Goal: Information Seeking & Learning: Find specific fact

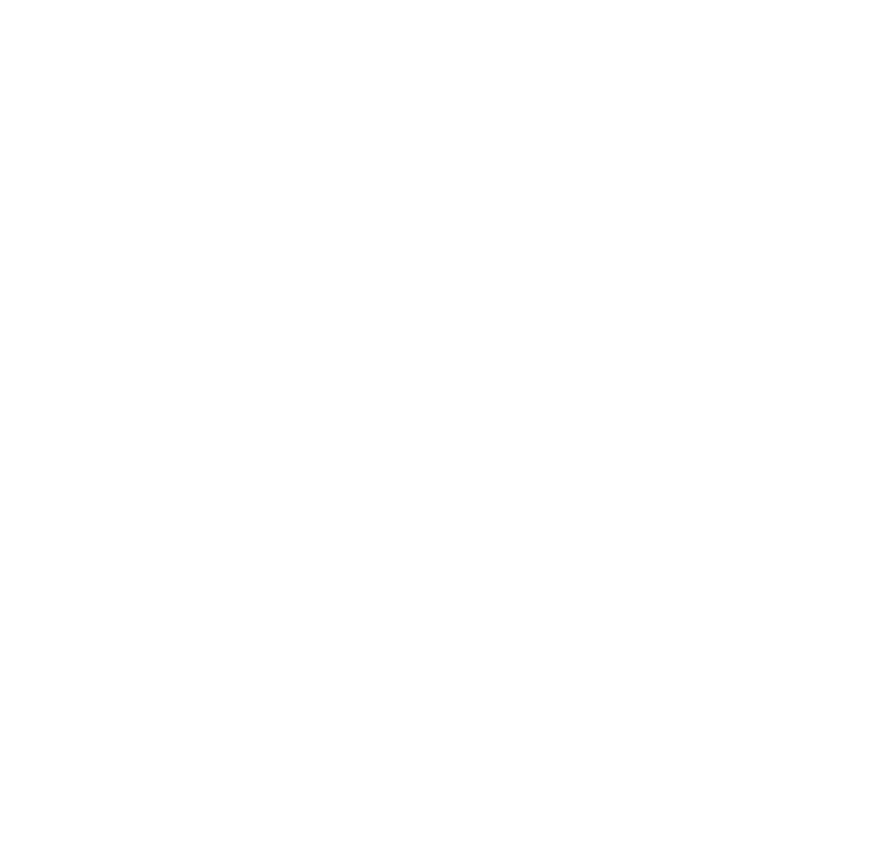
scroll to position [243, 0]
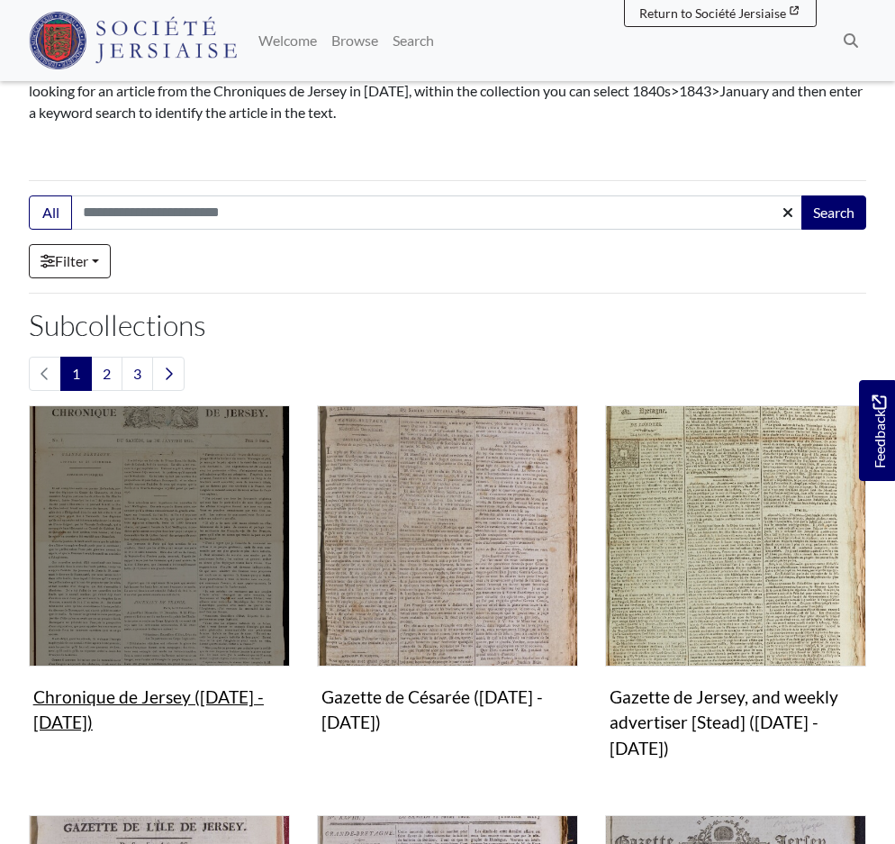
click at [185, 567] on img "Subcollection" at bounding box center [159, 535] width 261 height 261
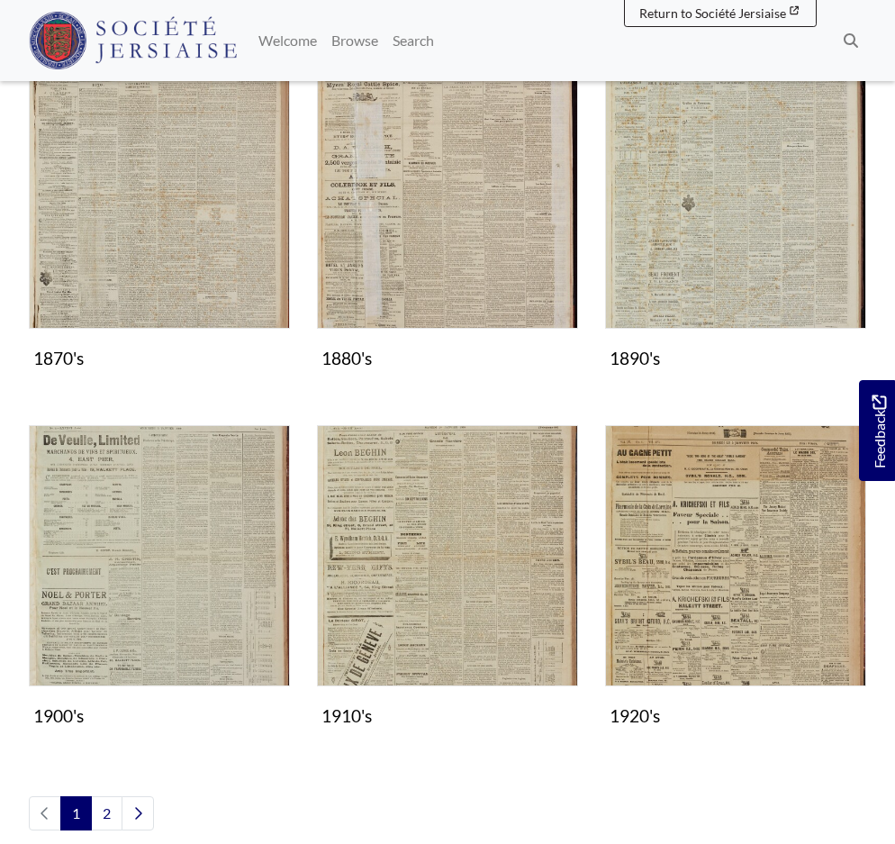
scroll to position [1261, 0]
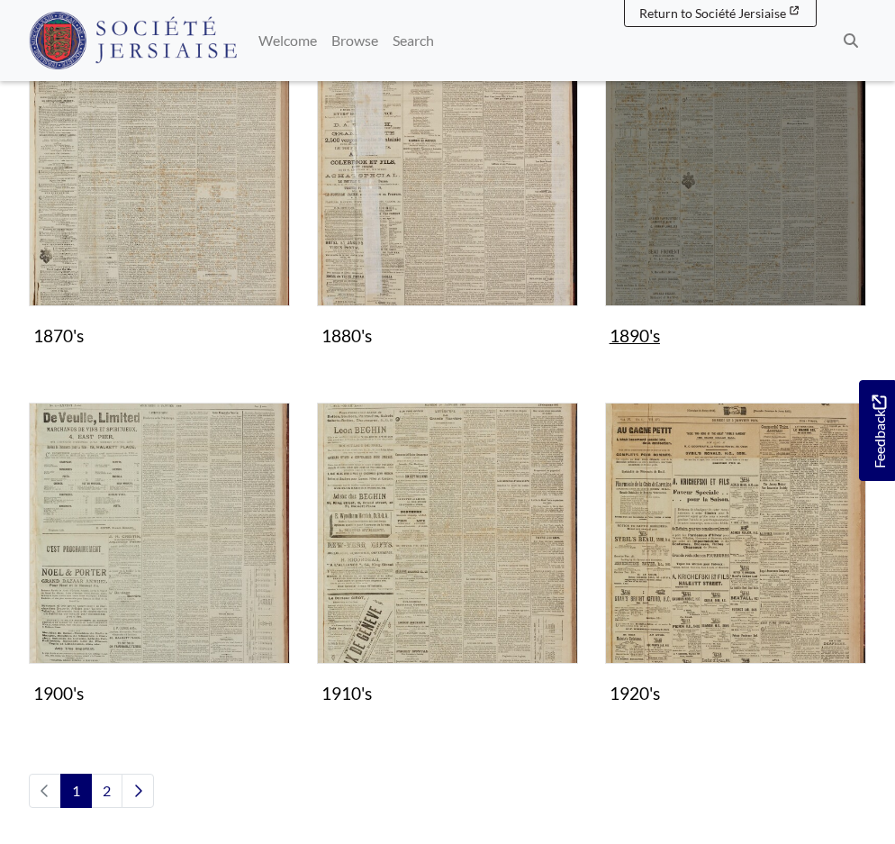
click at [678, 174] on img "Subcollection" at bounding box center [735, 175] width 261 height 261
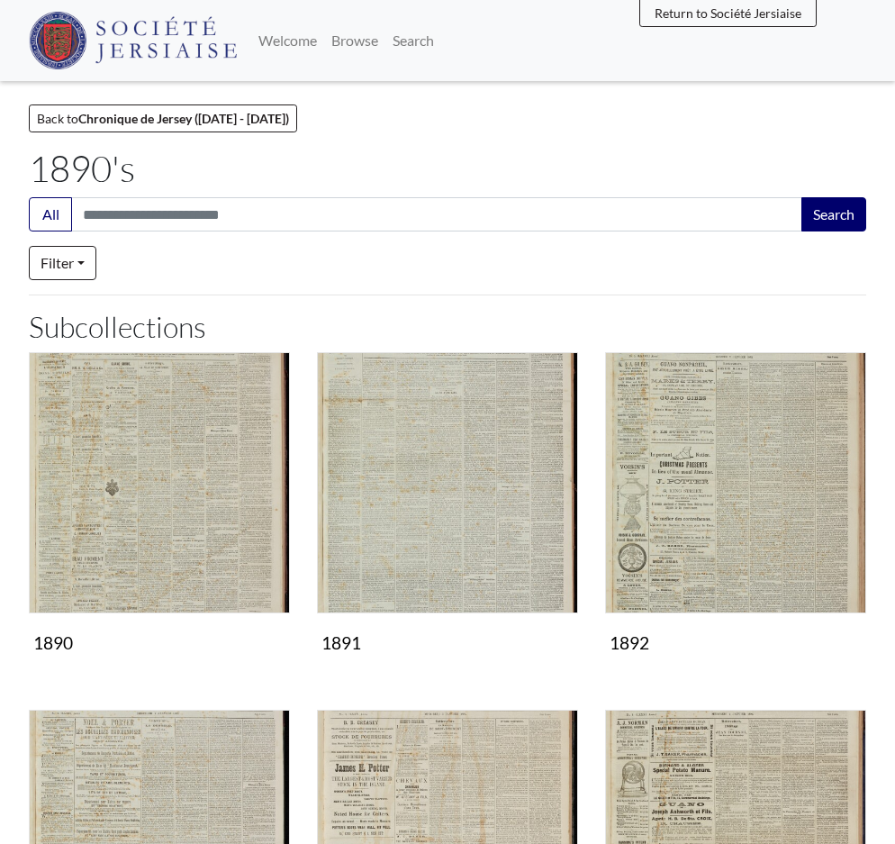
scroll to position [343, 0]
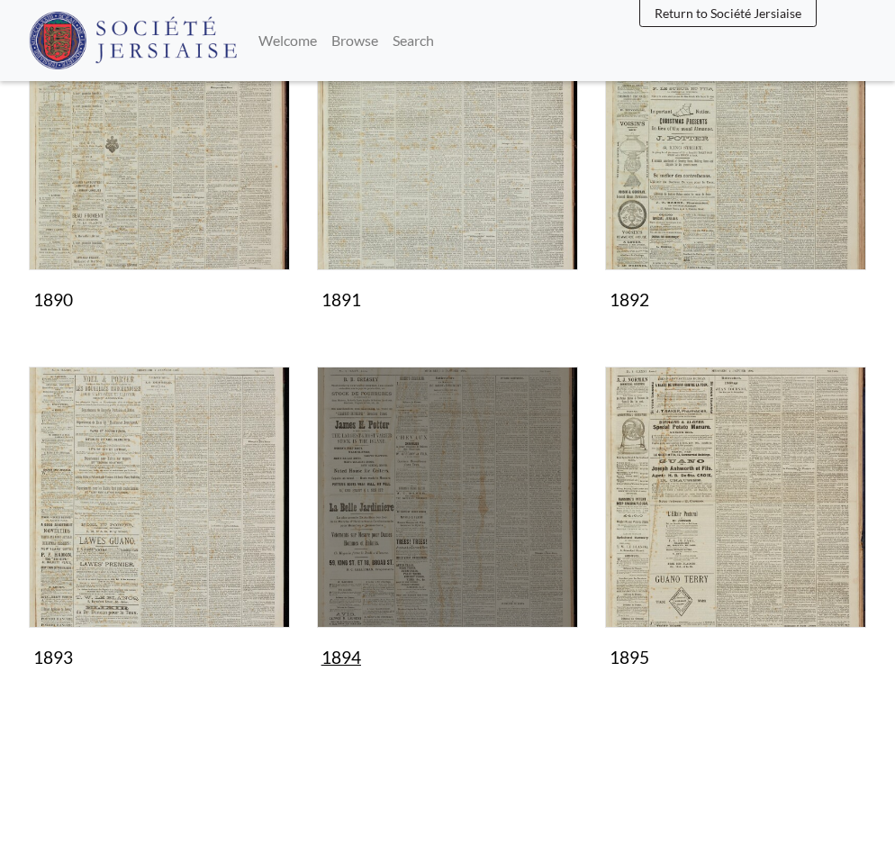
click at [439, 461] on img "Subcollection" at bounding box center [447, 497] width 261 height 261
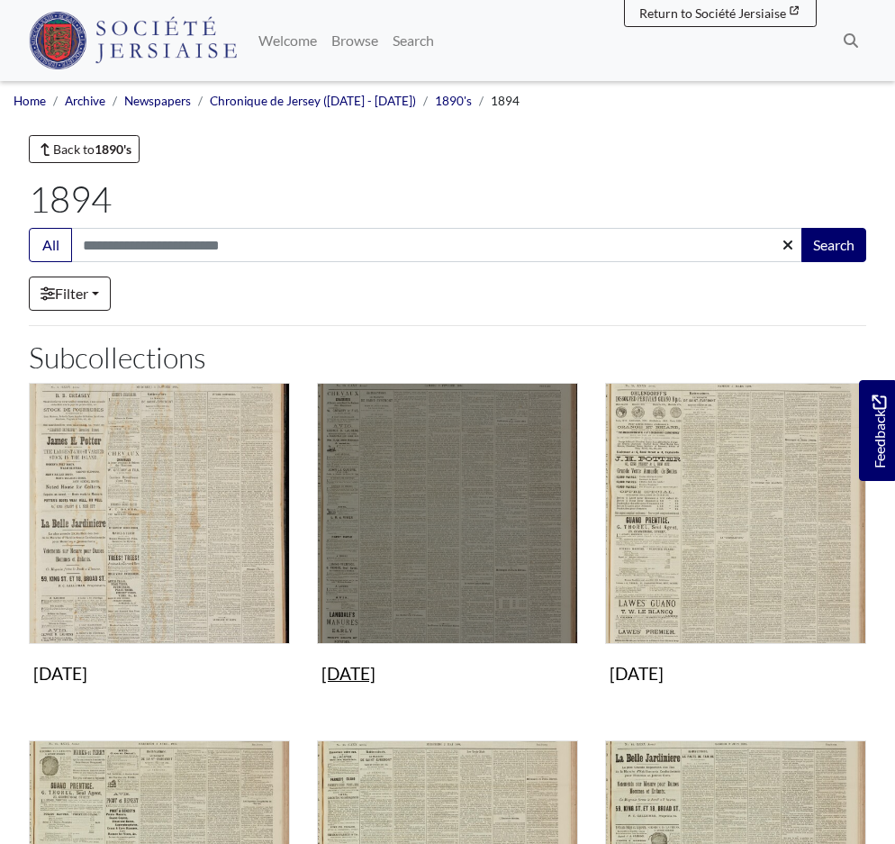
drag, startPoint x: 446, startPoint y: 442, endPoint x: 470, endPoint y: 346, distance: 99.4
click at [446, 439] on img "Subcollection" at bounding box center [447, 513] width 261 height 261
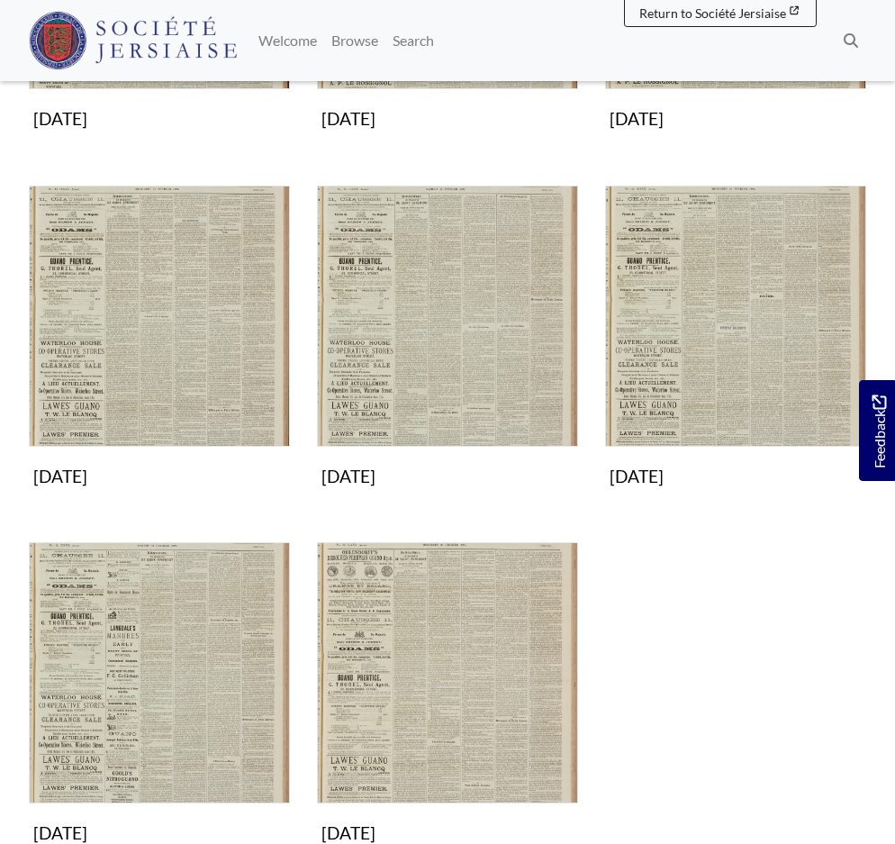
scroll to position [810, 0]
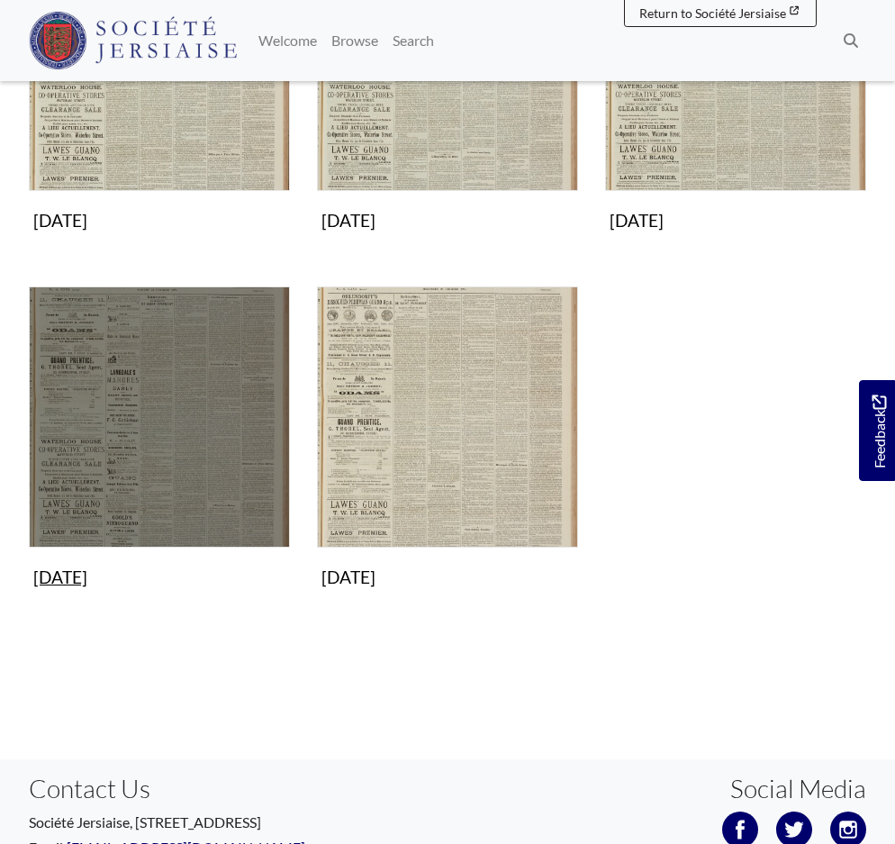
click at [151, 445] on img "Subcollection" at bounding box center [159, 416] width 261 height 261
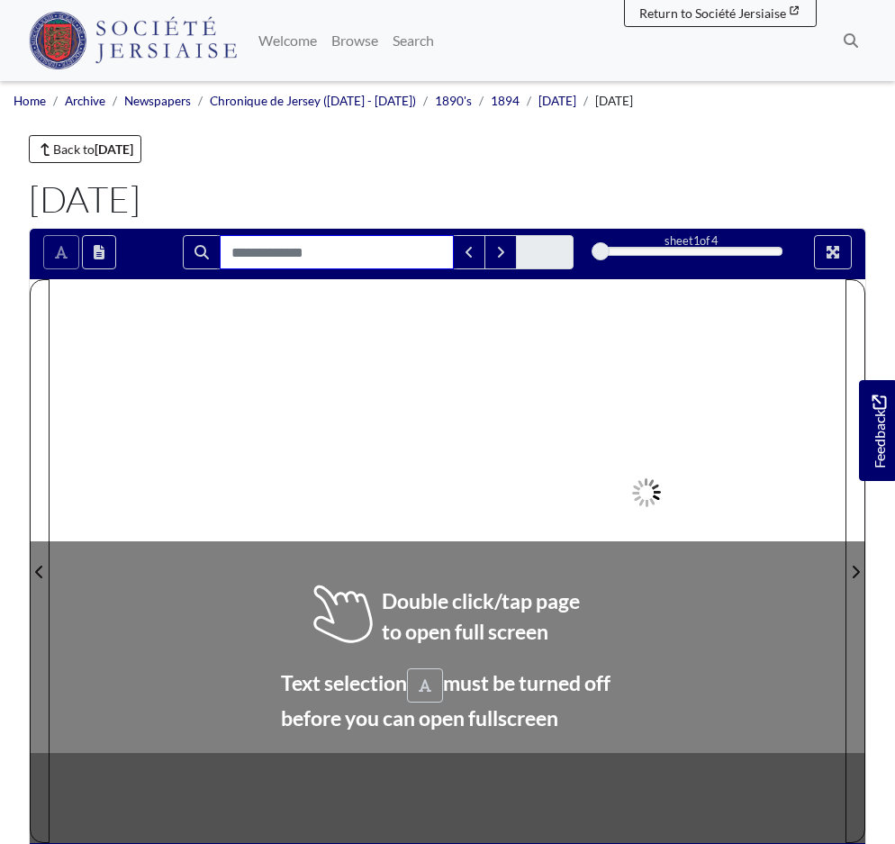
click at [294, 258] on input "Search for" at bounding box center [337, 252] width 234 height 34
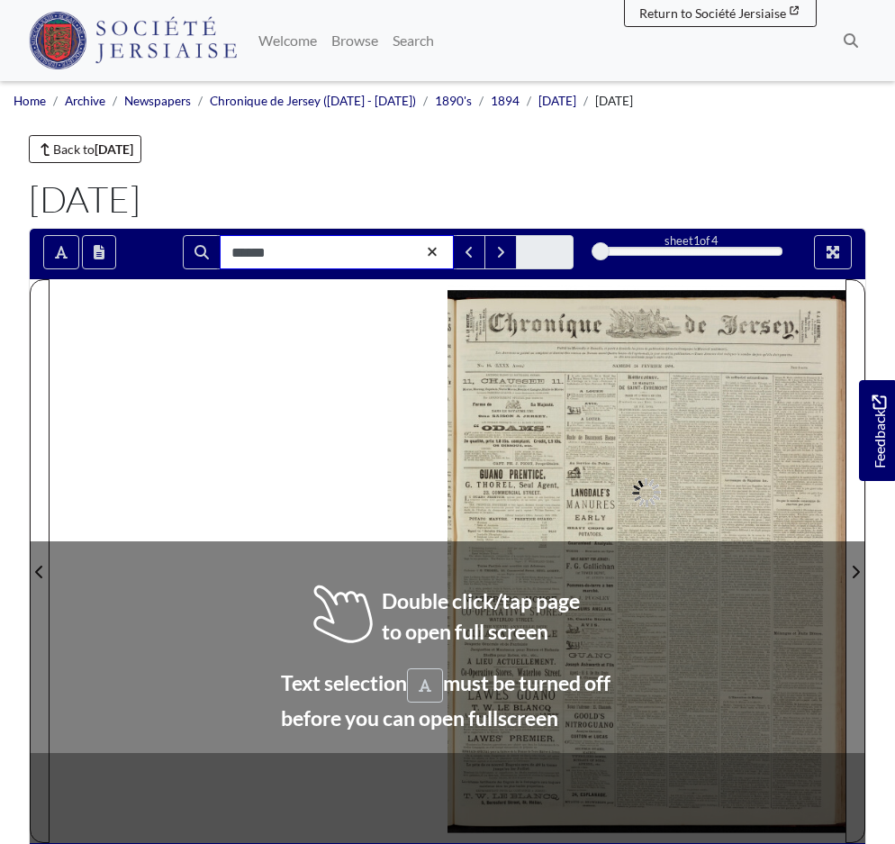
type input "******"
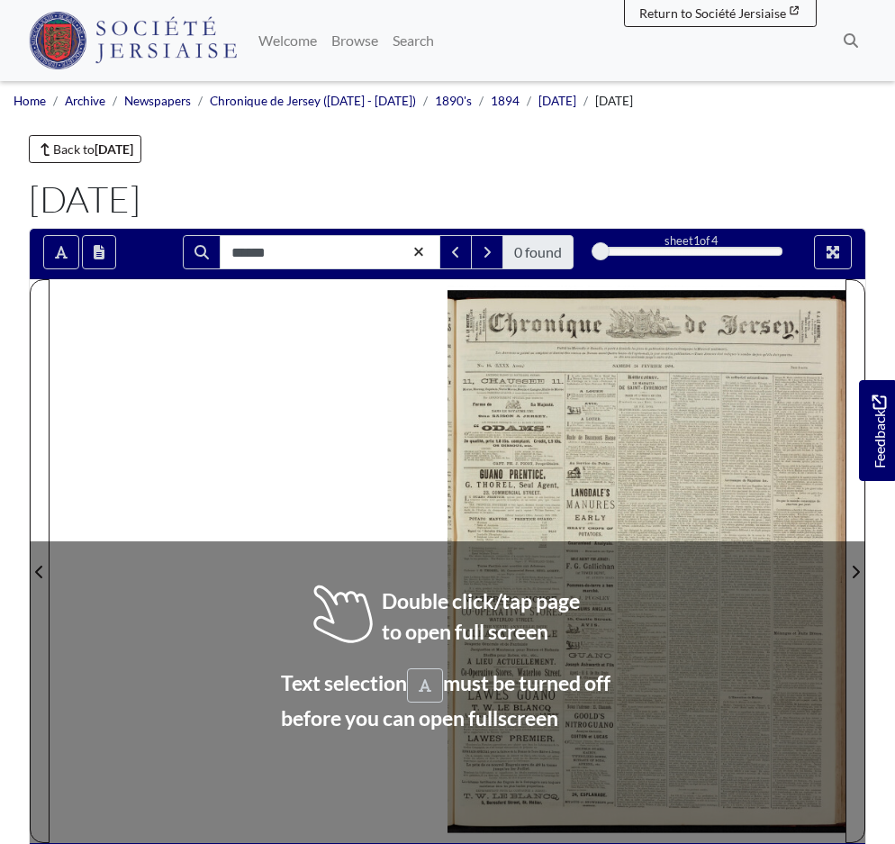
click at [299, 370] on div at bounding box center [448, 560] width 796 height 563
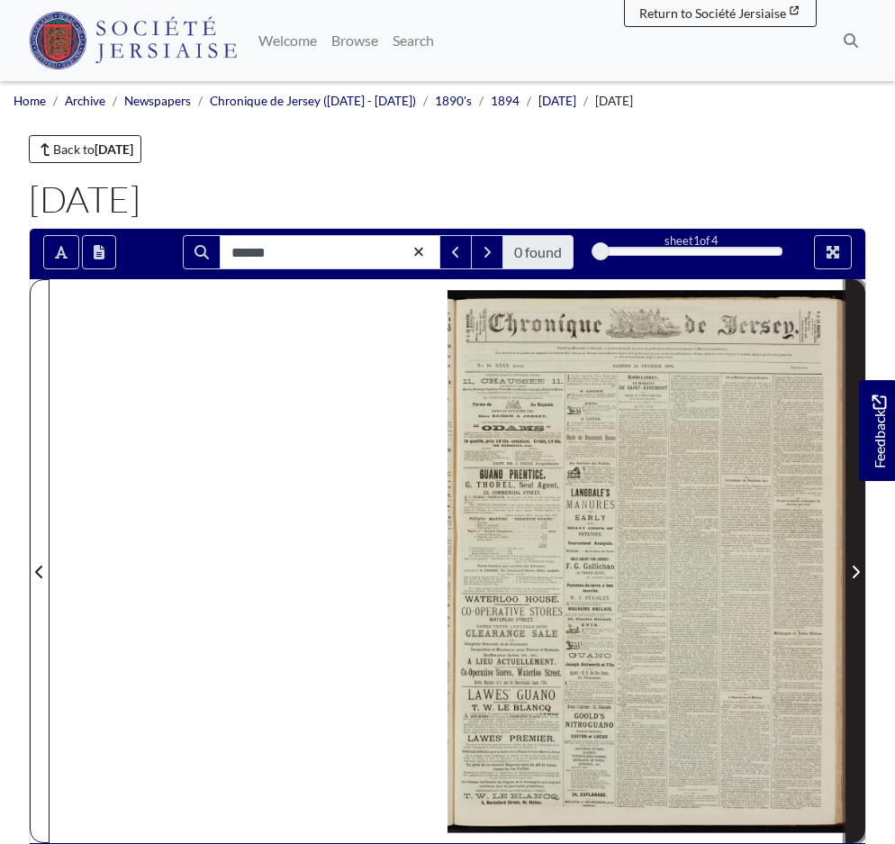
click at [846, 567] on button "Next Page" at bounding box center [856, 560] width 20 height 563
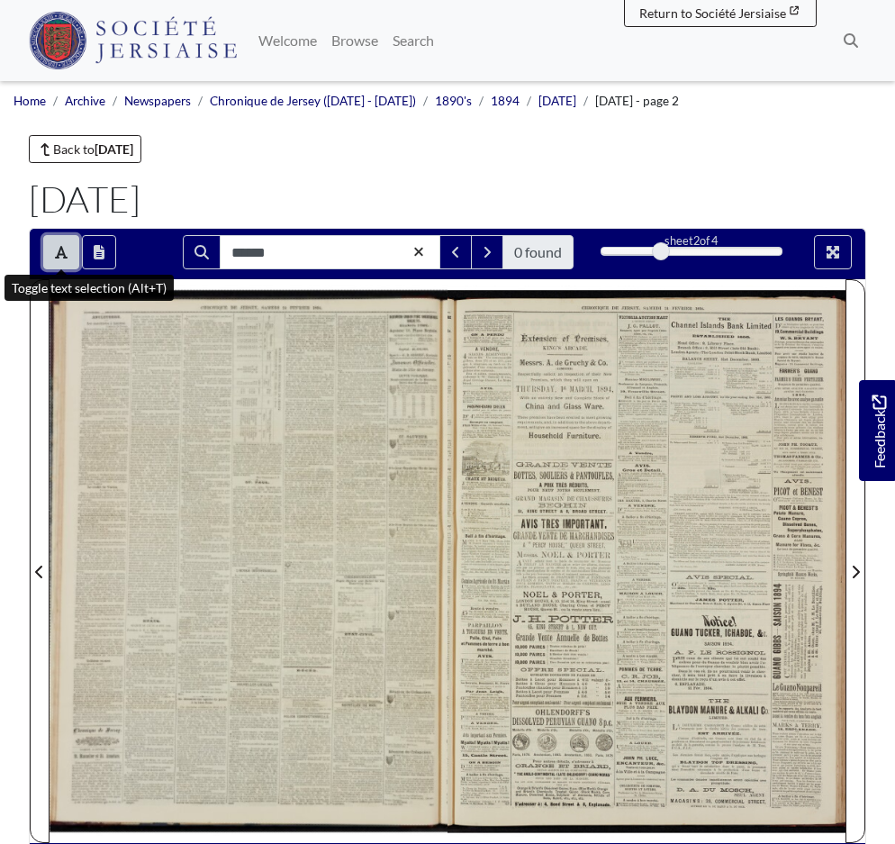
click at [53, 248] on button "Toggle text selection (Alt+T)" at bounding box center [61, 252] width 36 height 34
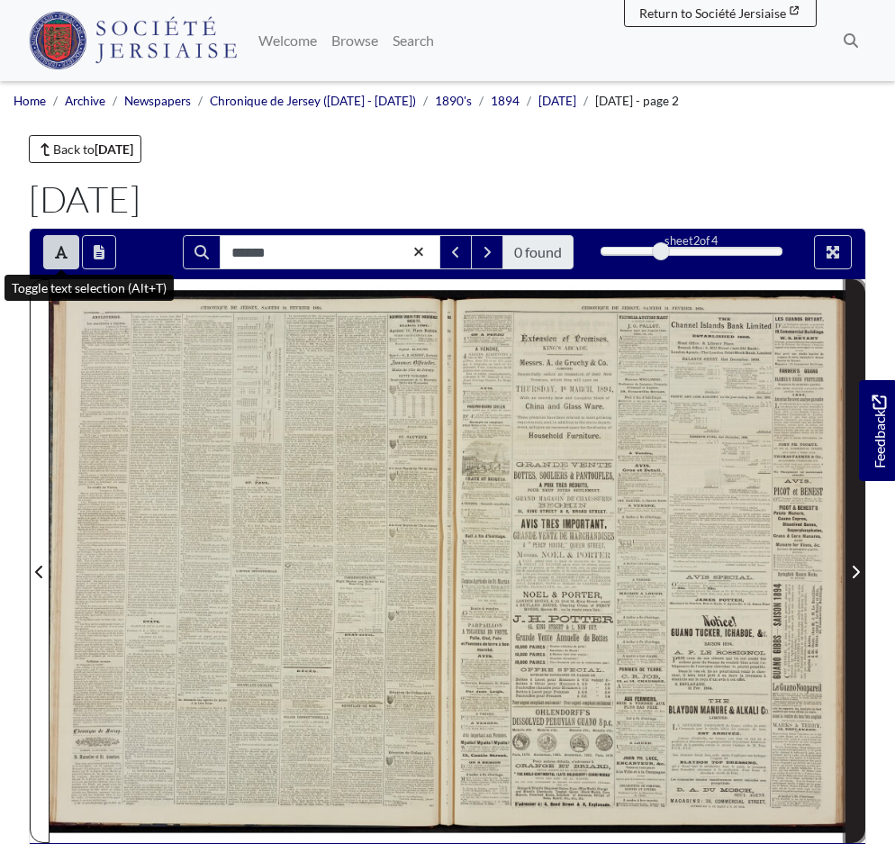
click at [855, 575] on icon "Next Page" at bounding box center [855, 572] width 9 height 14
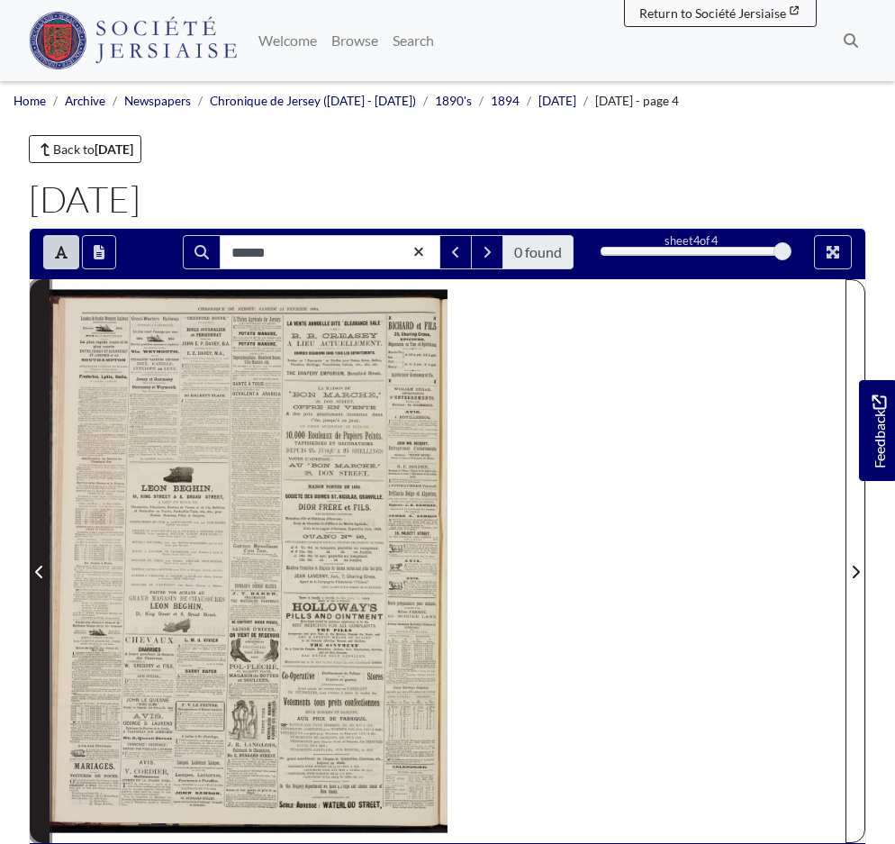
click at [41, 572] on icon "Previous Page" at bounding box center [39, 572] width 9 height 14
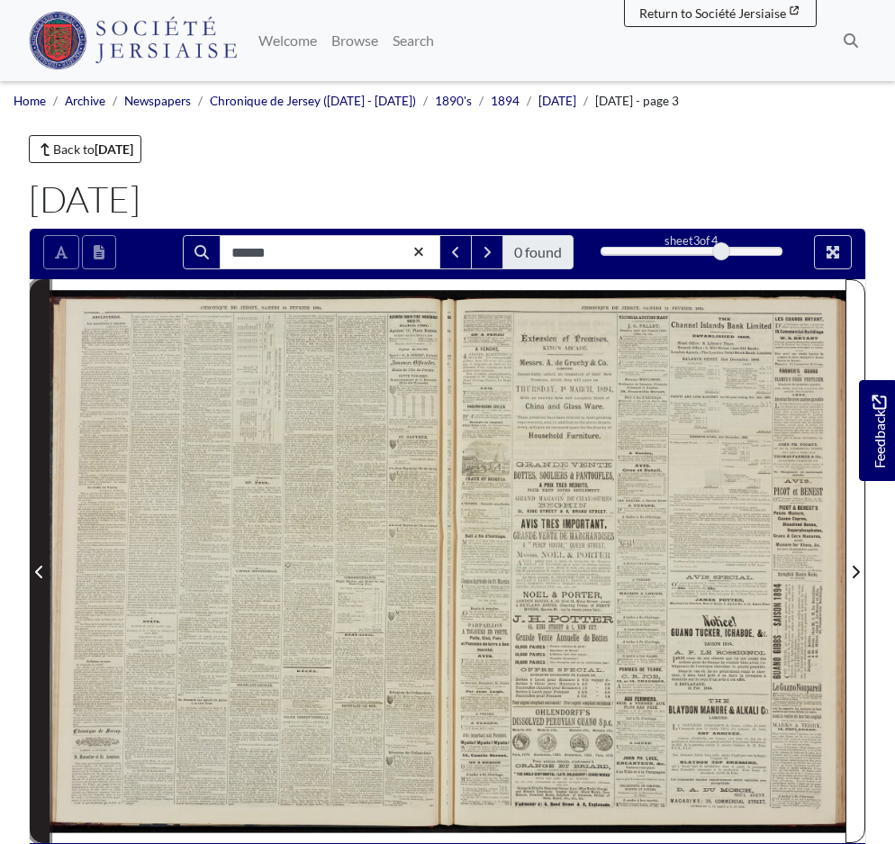
click at [41, 566] on icon "Previous Page" at bounding box center [39, 572] width 9 height 14
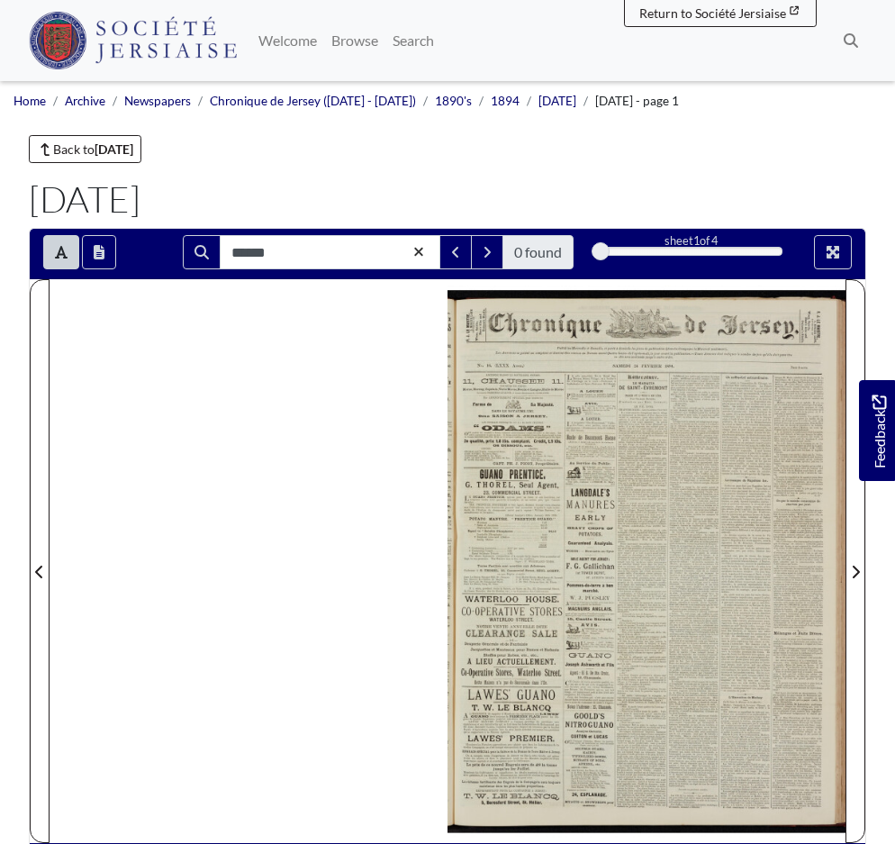
click at [674, 607] on span "chevaux" at bounding box center [679, 607] width 19 height 6
click at [52, 254] on button "Toggle text selection (Alt+T)" at bounding box center [61, 252] width 36 height 34
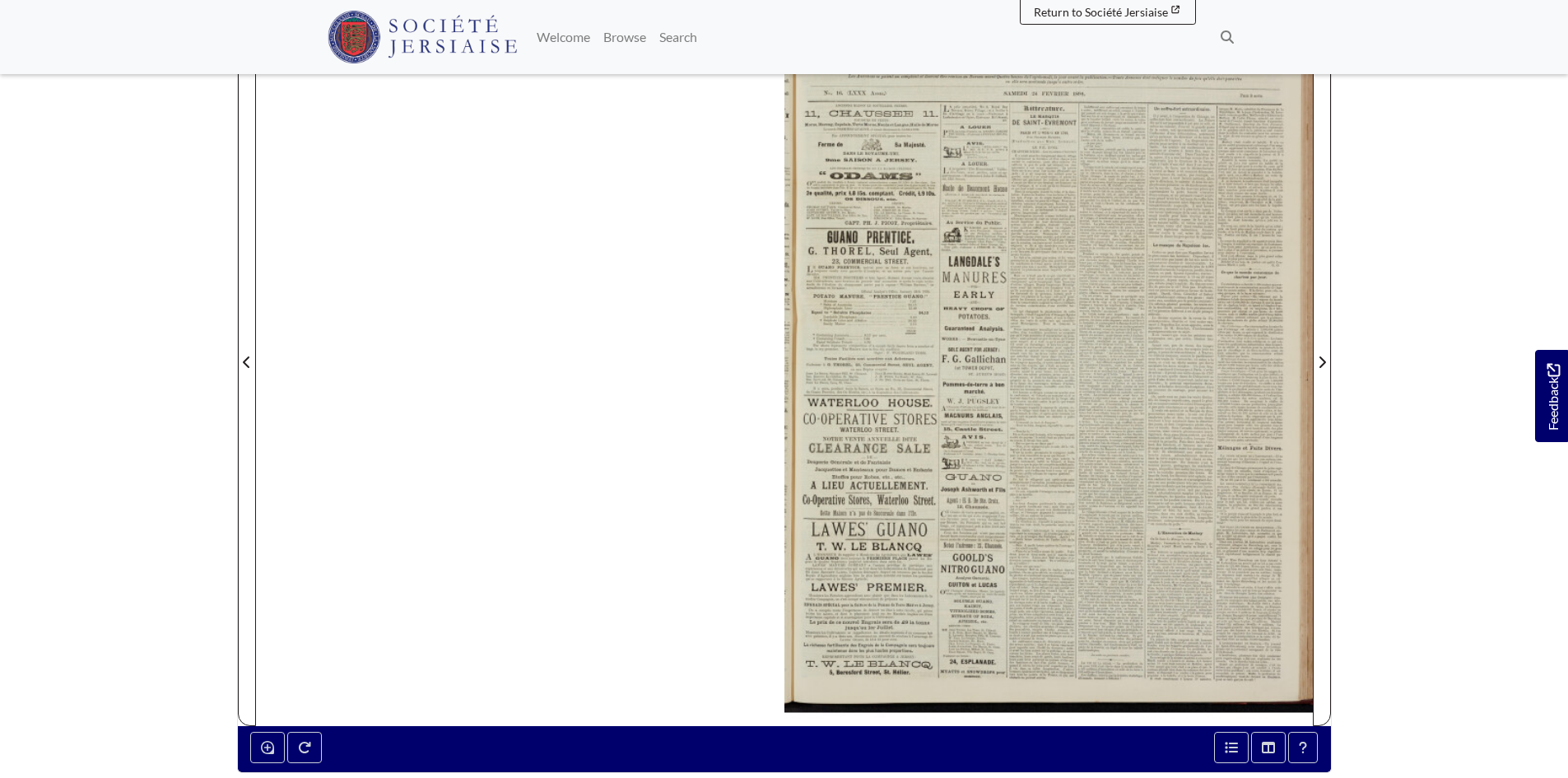
scroll to position [411, 0]
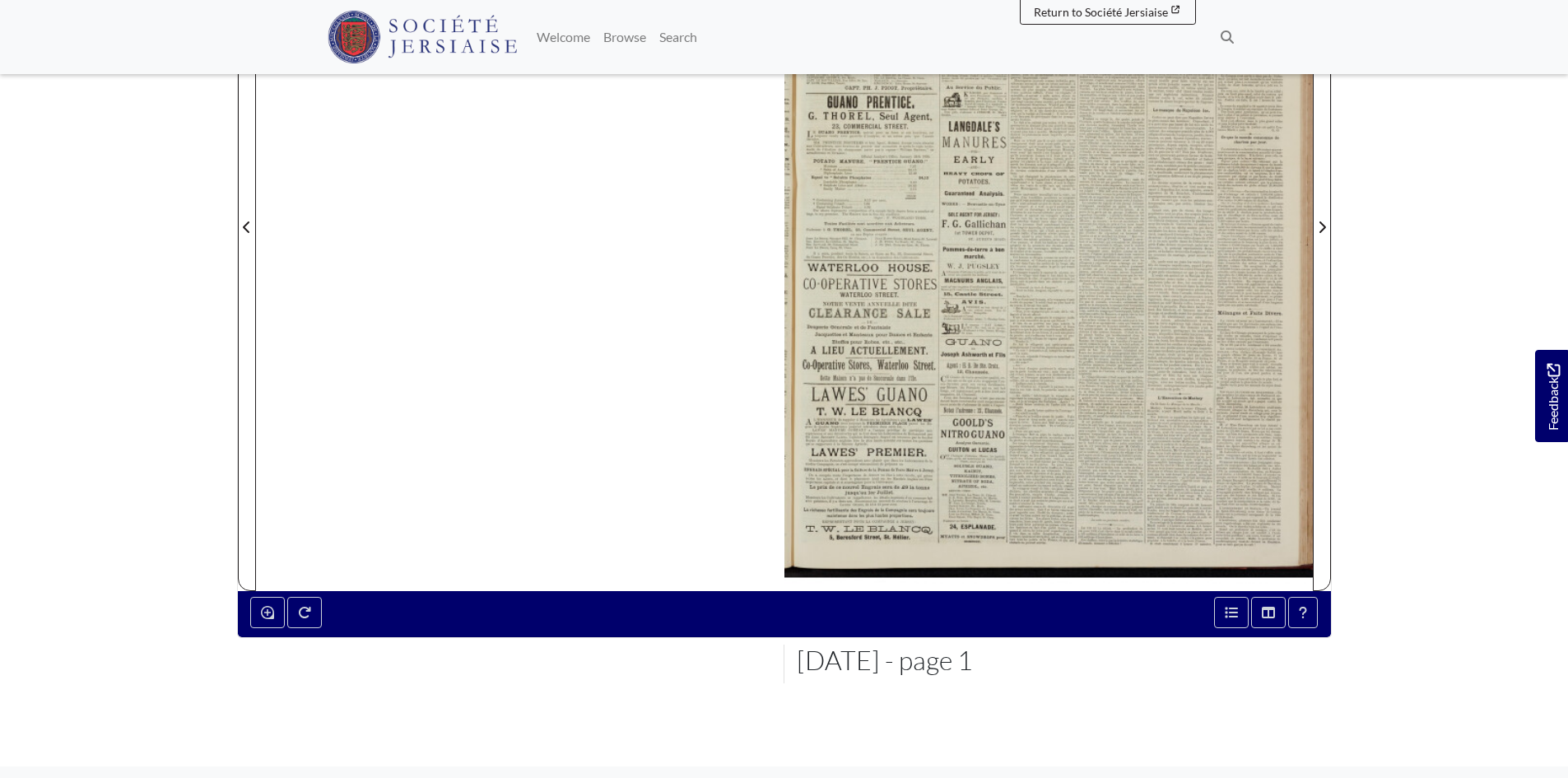
click at [830, 406] on div at bounding box center [1048, 218] width 528 height 748
click at [830, 410] on div at bounding box center [1048, 218] width 528 height 748
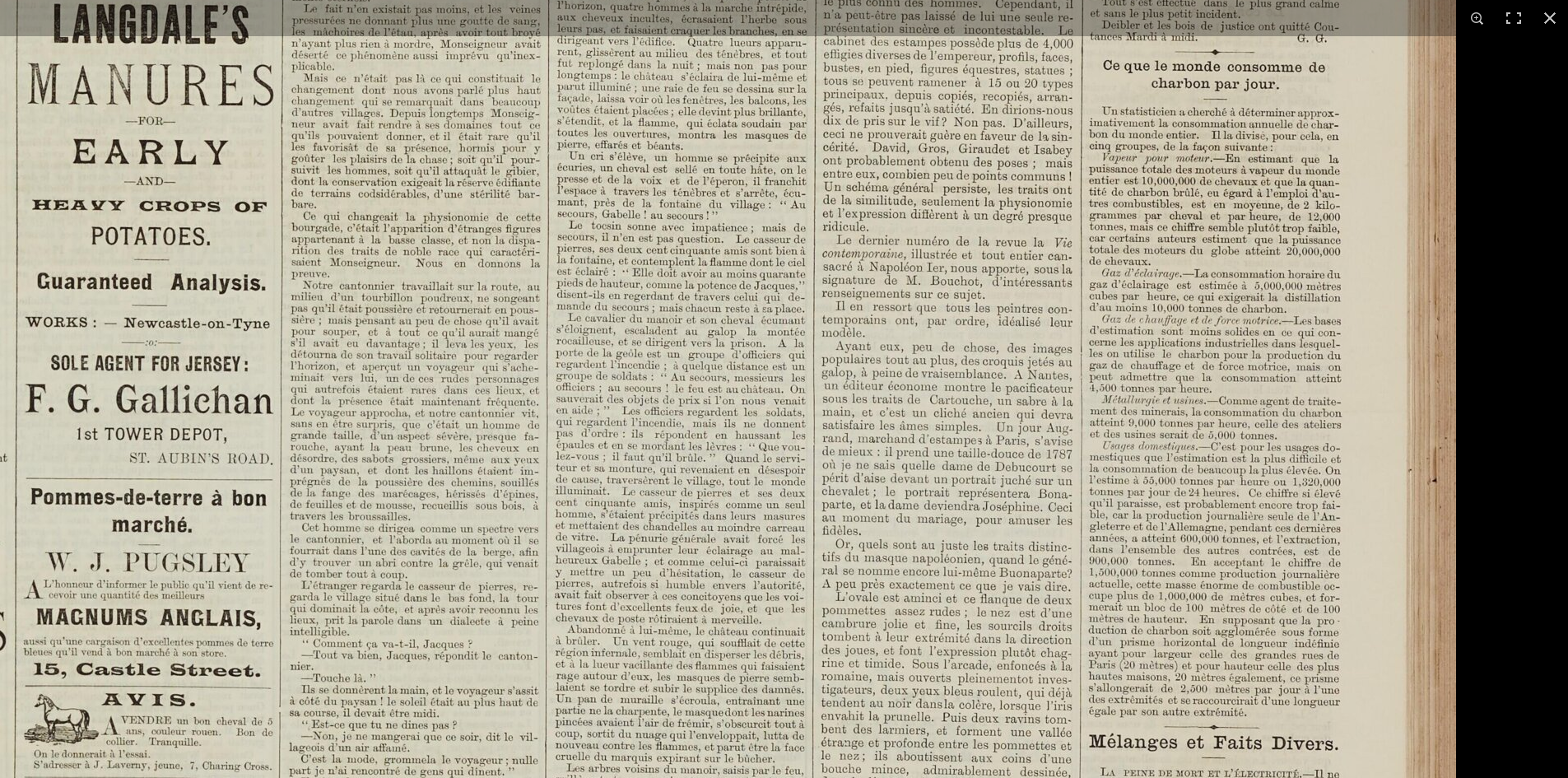
click at [758, 0] on html "Menu" at bounding box center [784, 289] width 1568 height 1401
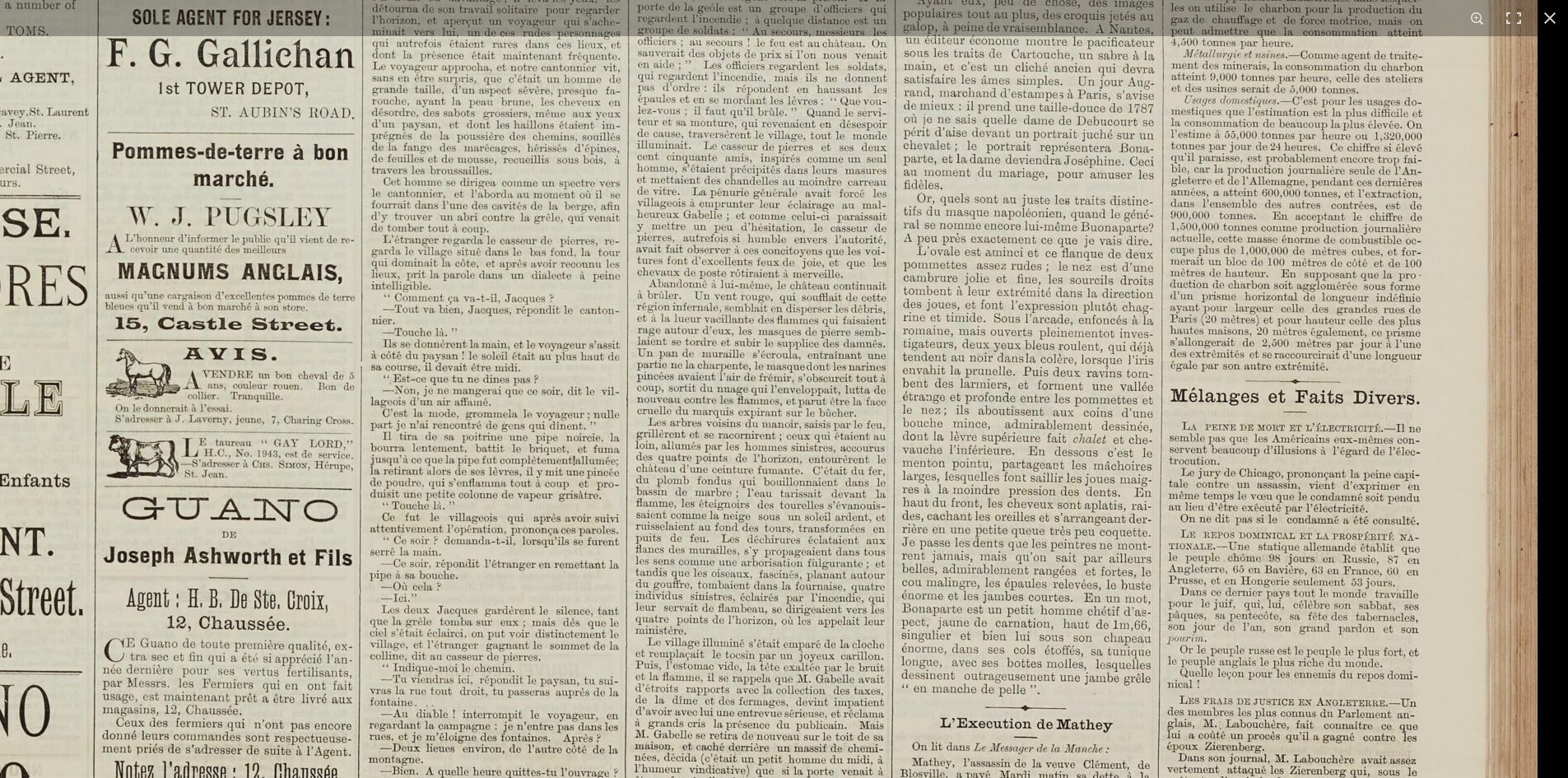
click at [830, 32] on div "1 / 1" at bounding box center [784, 389] width 1568 height 778
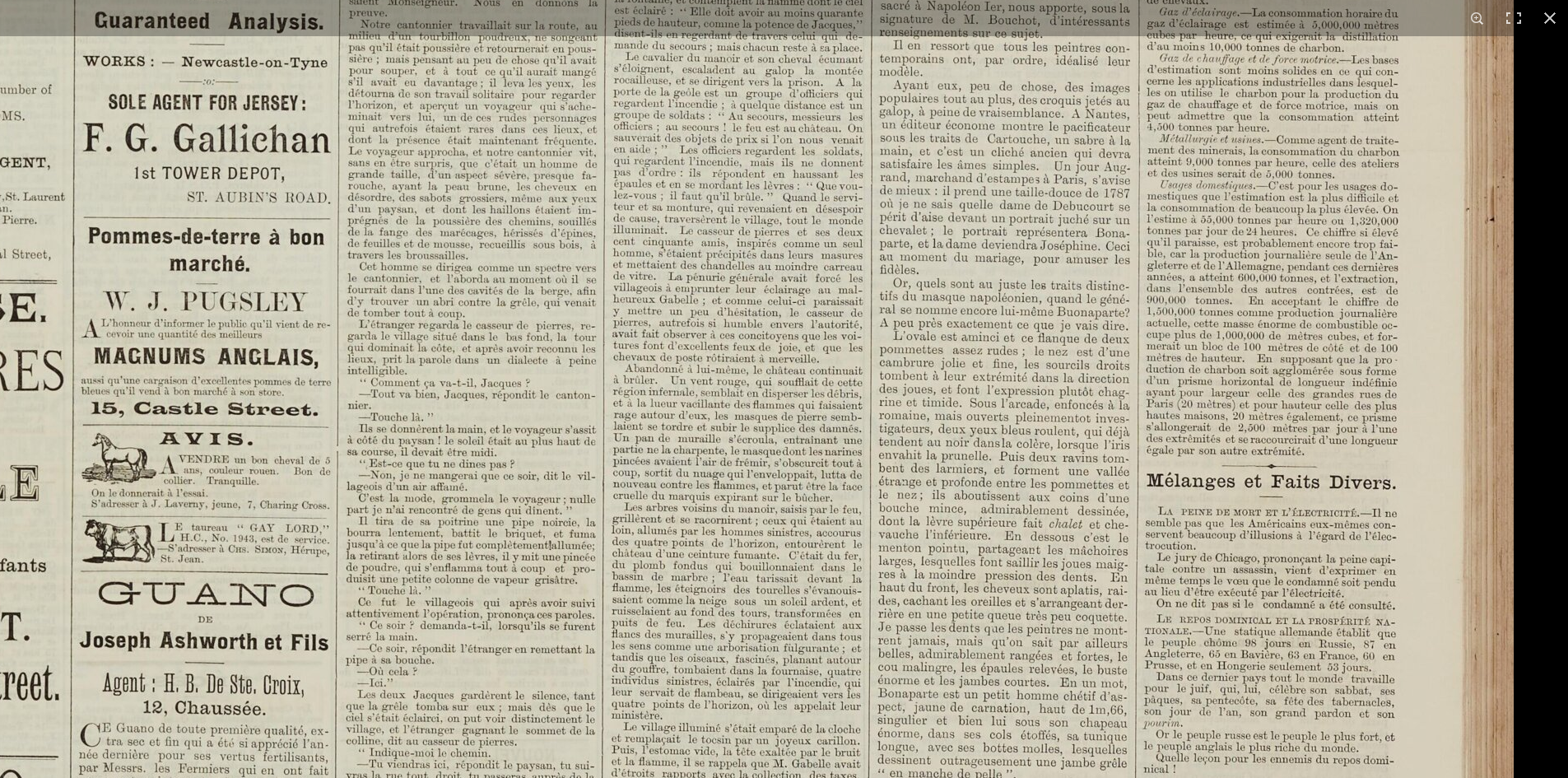
click at [830, 499] on img at bounding box center [495, 114] width 2036 height 2882
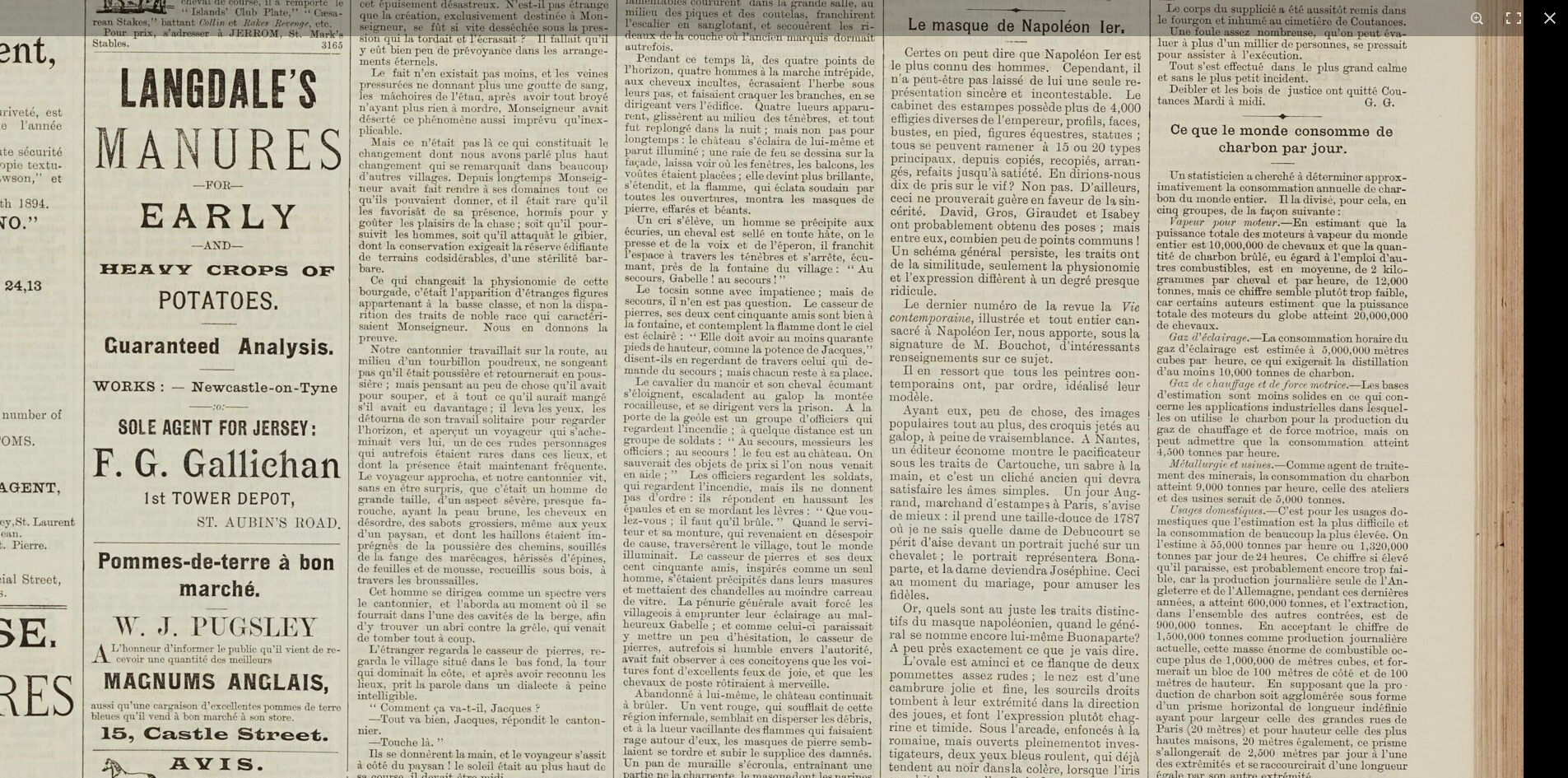
click at [830, 561] on img at bounding box center [505, 440] width 2036 height 2882
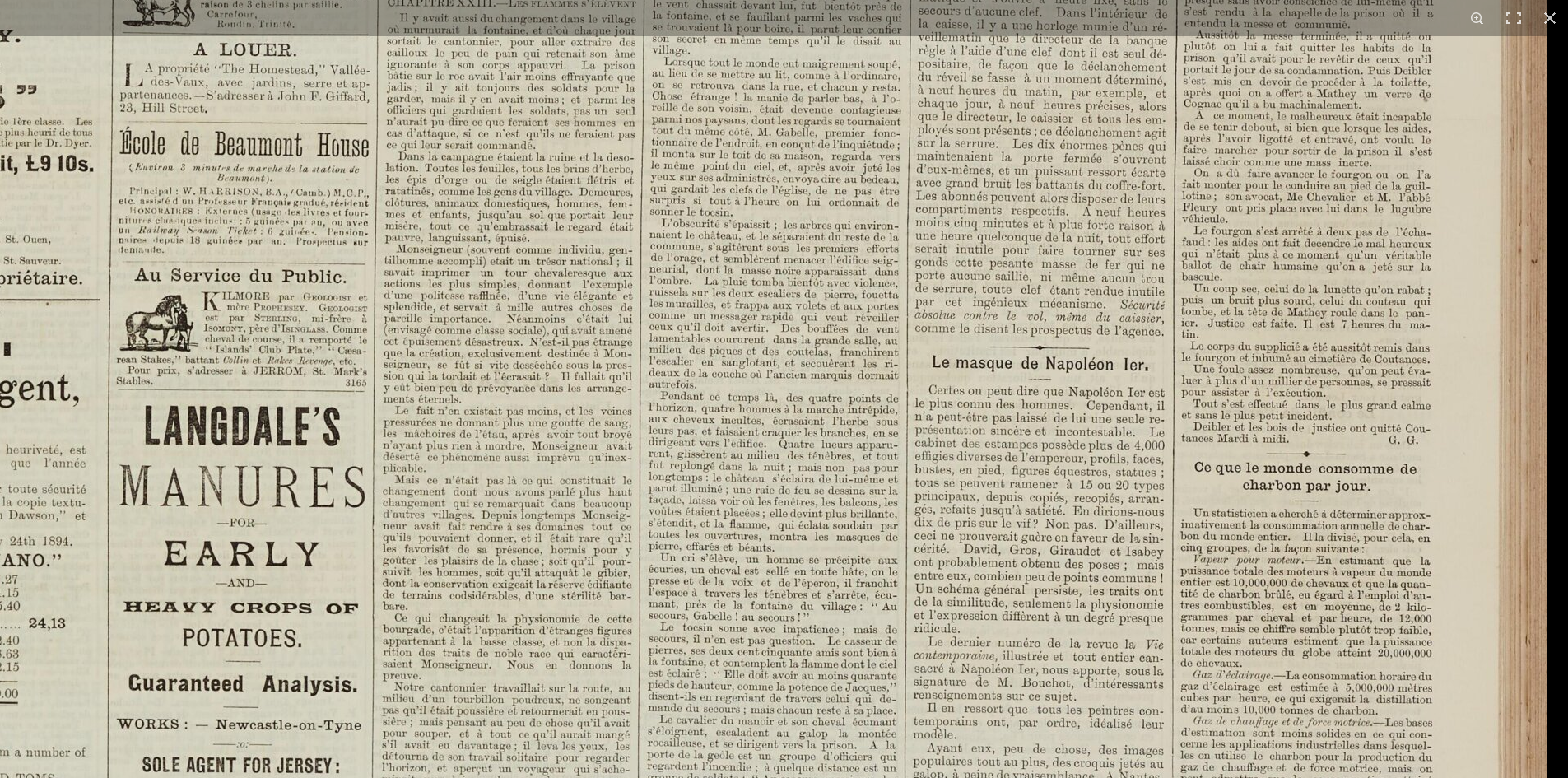
click at [830, 549] on img at bounding box center [529, 777] width 2036 height 2882
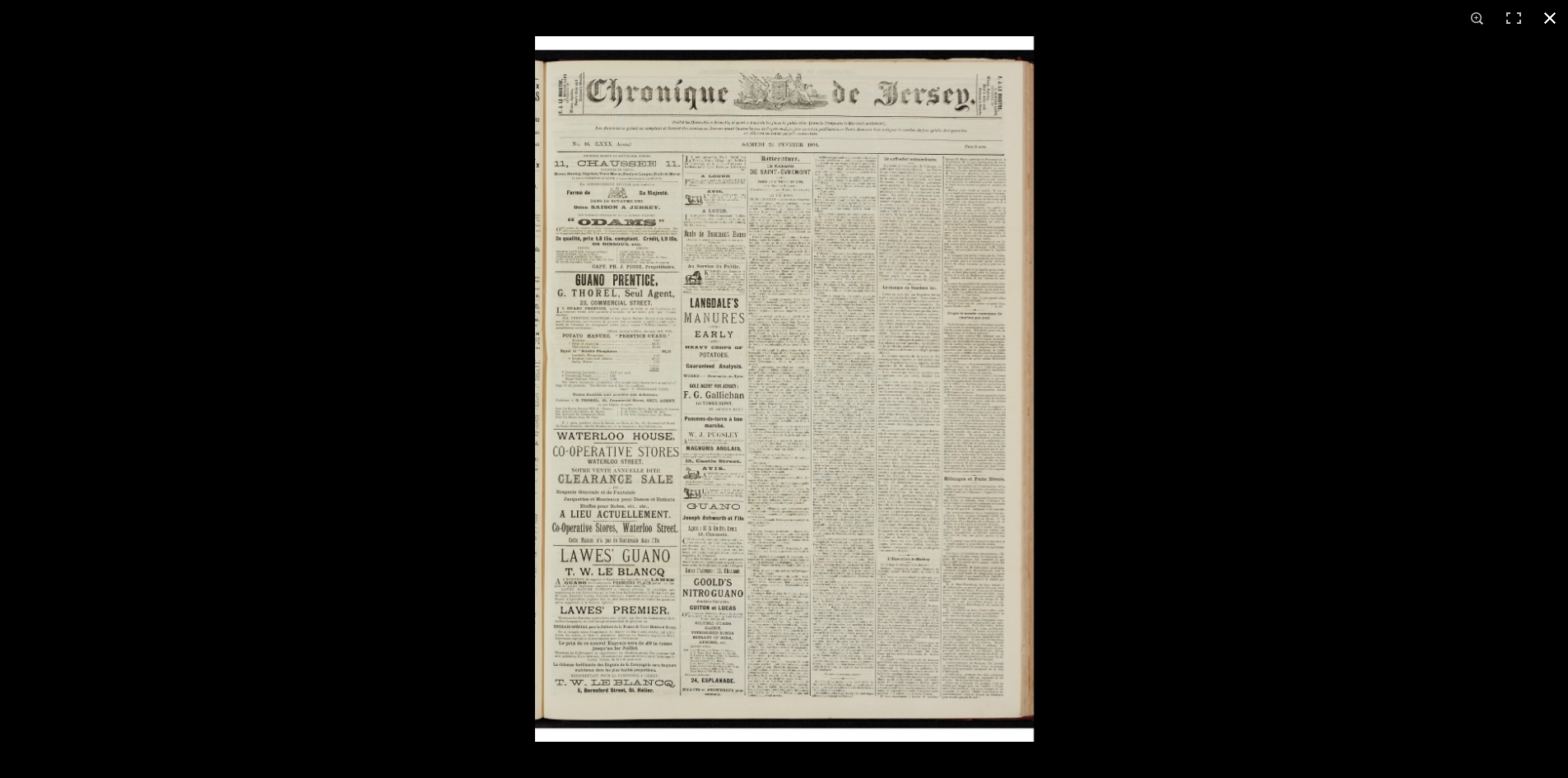
click at [830, 422] on div at bounding box center [1319, 425] width 1568 height 778
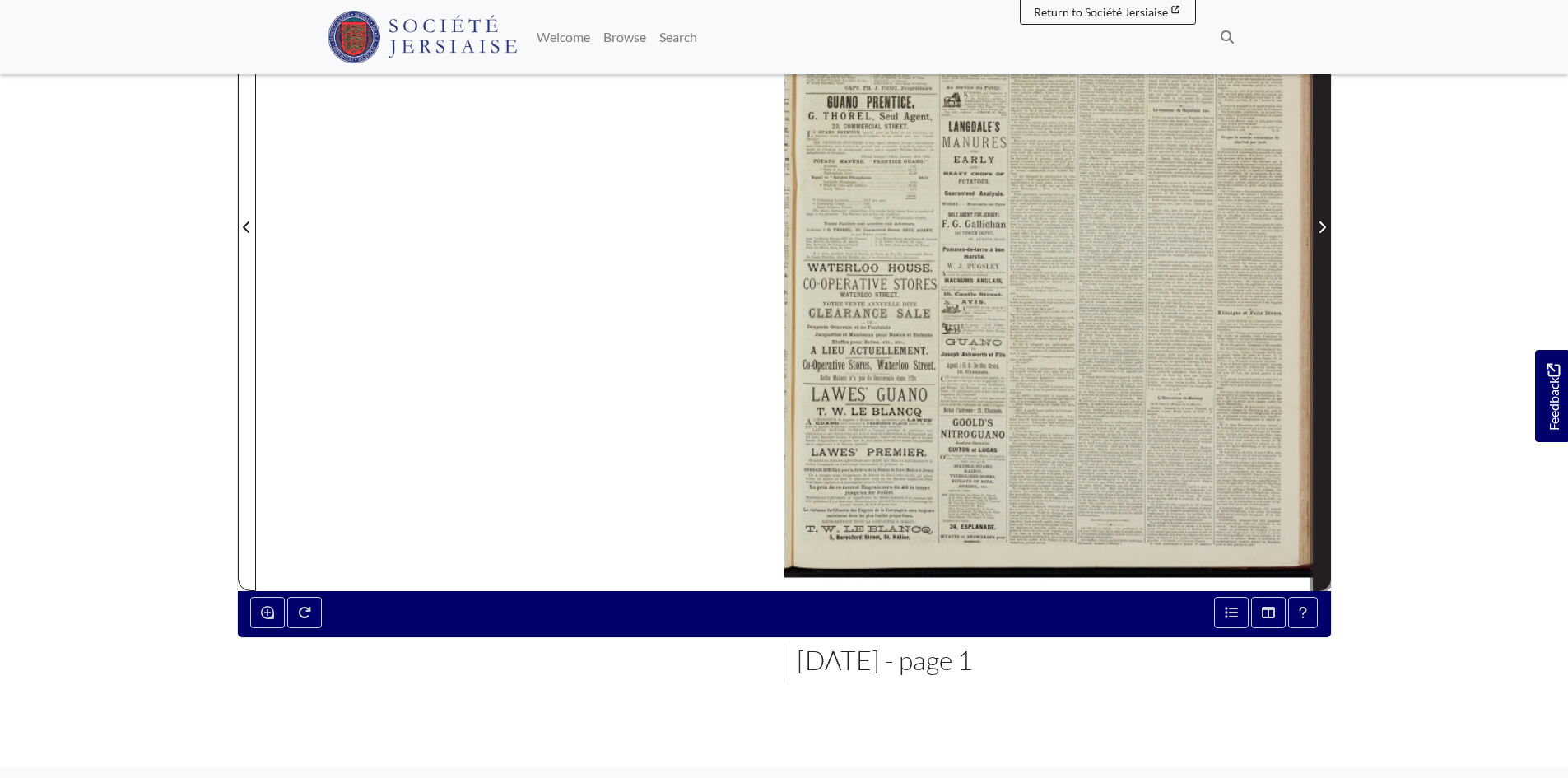
click at [830, 212] on span "Next Page" at bounding box center [1321, 218] width 16 height 746
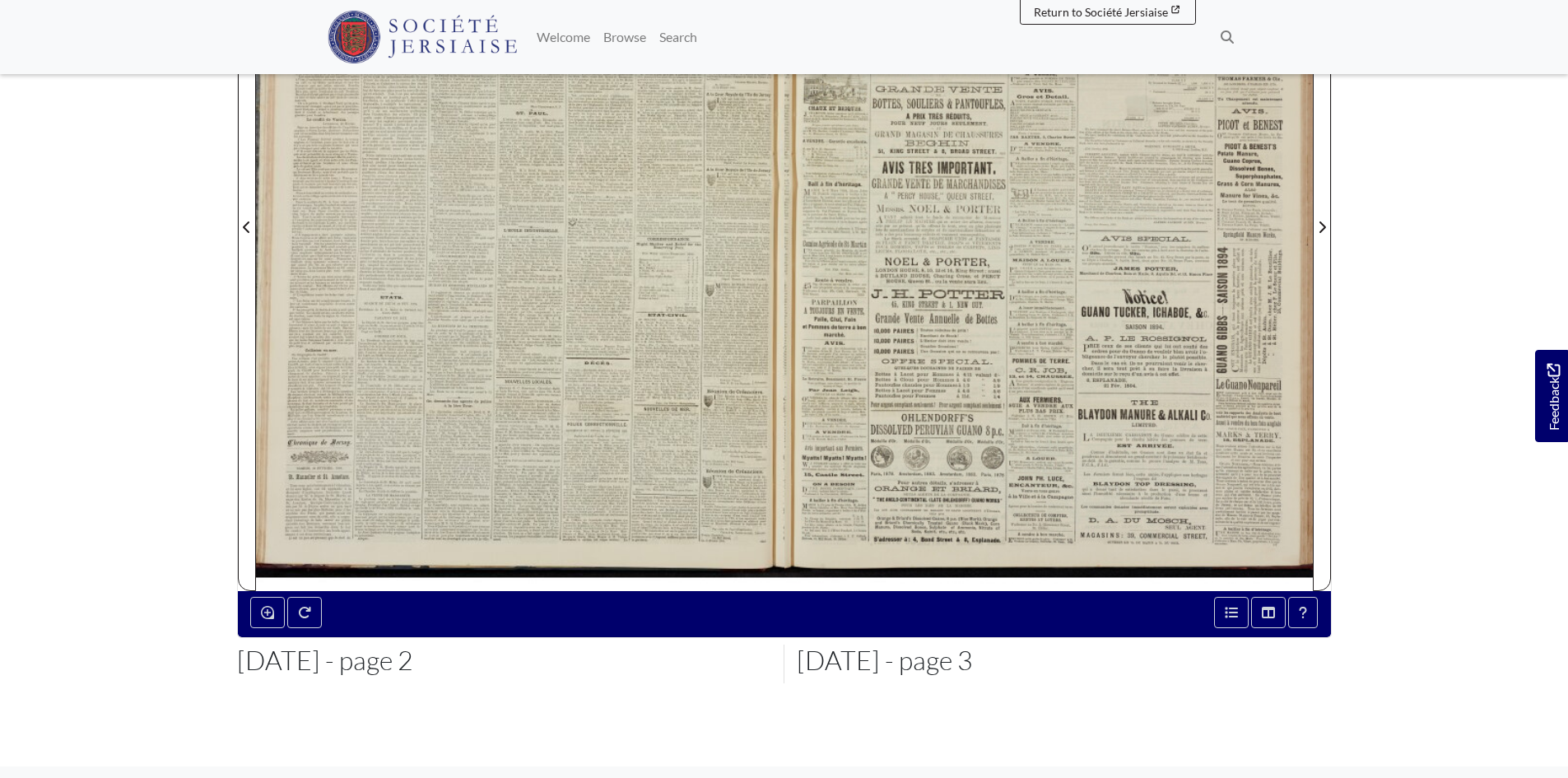
click at [552, 305] on div at bounding box center [520, 218] width 528 height 748
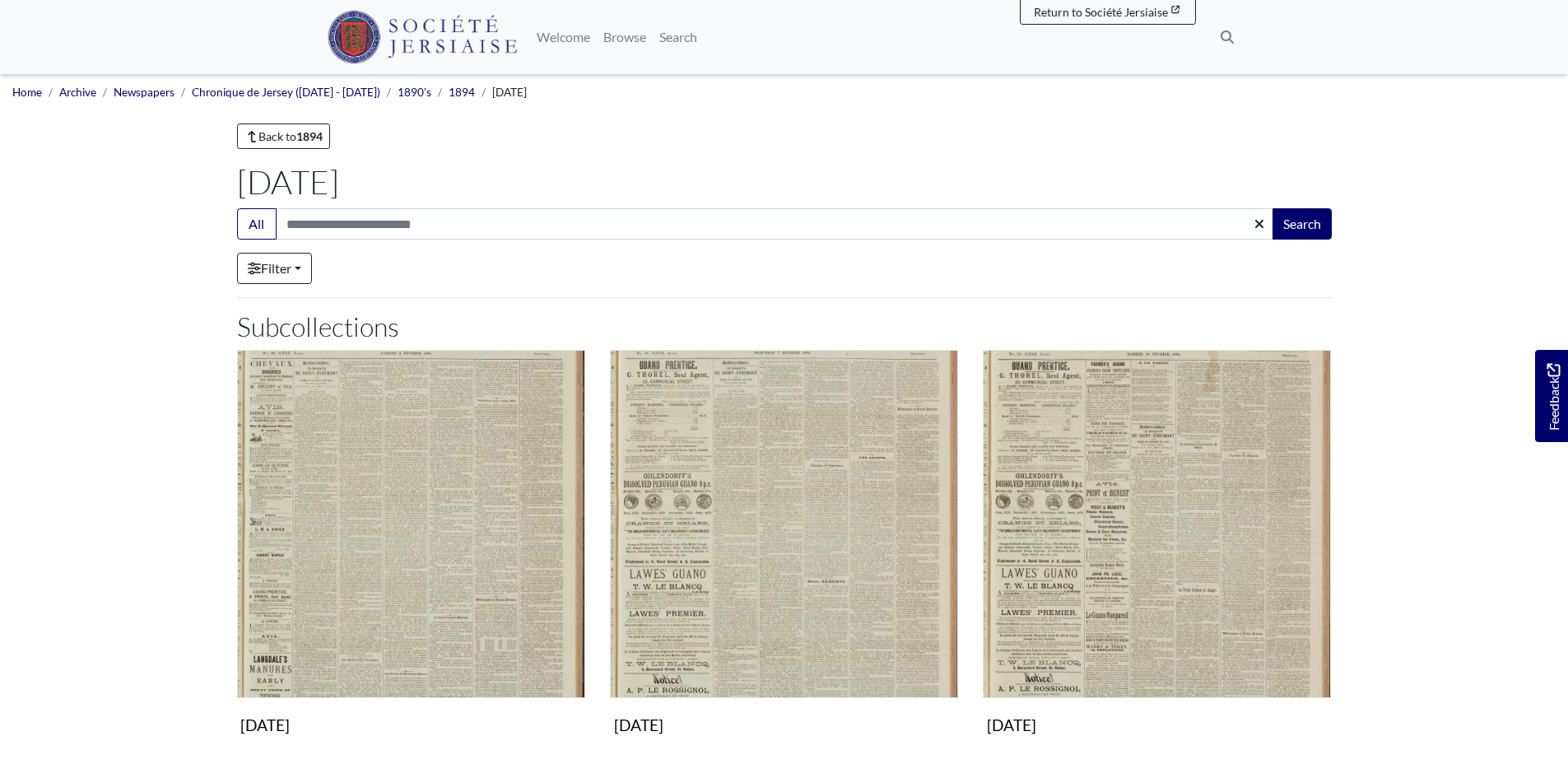
scroll to position [741, 0]
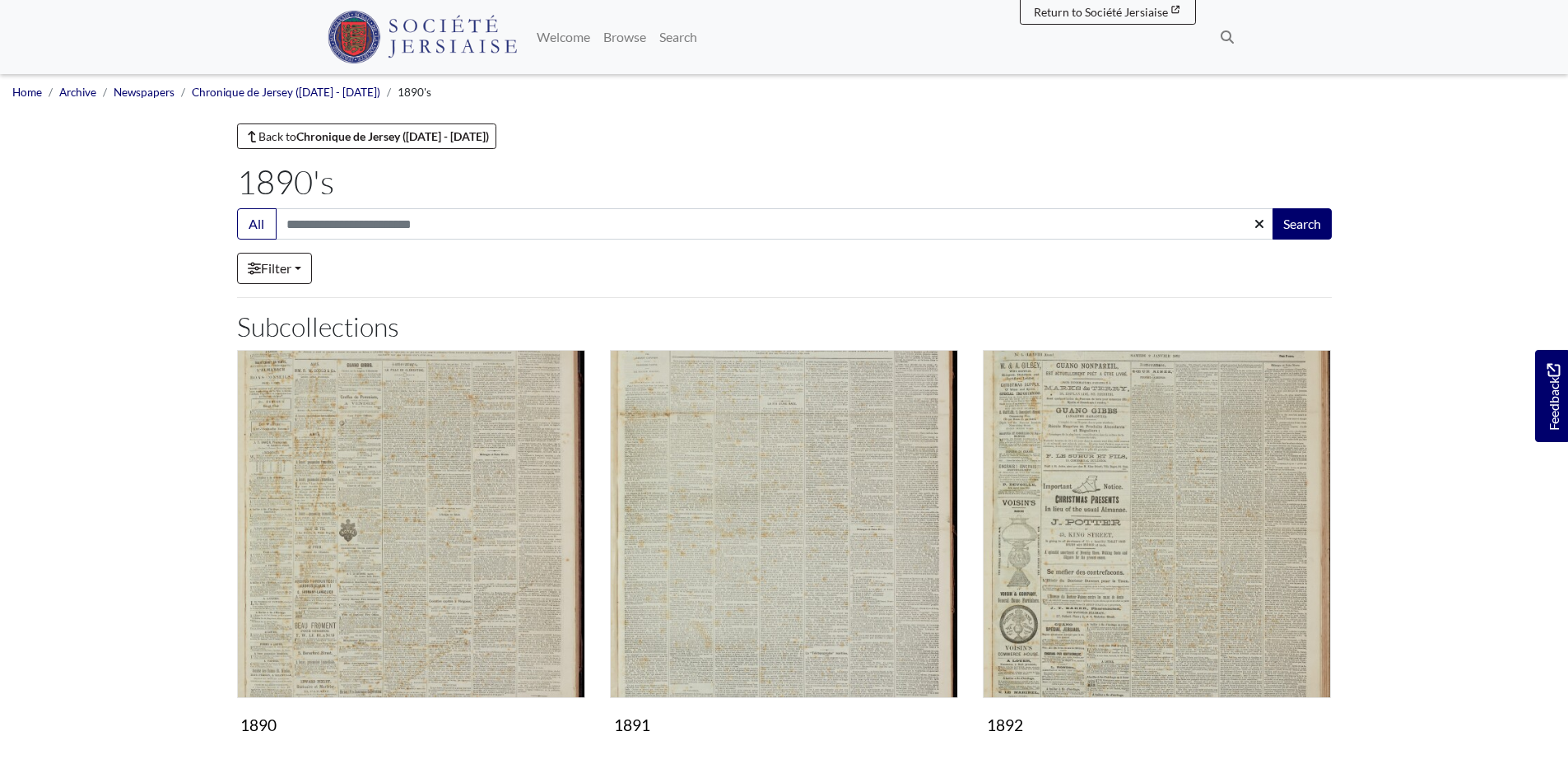
scroll to position [314, 0]
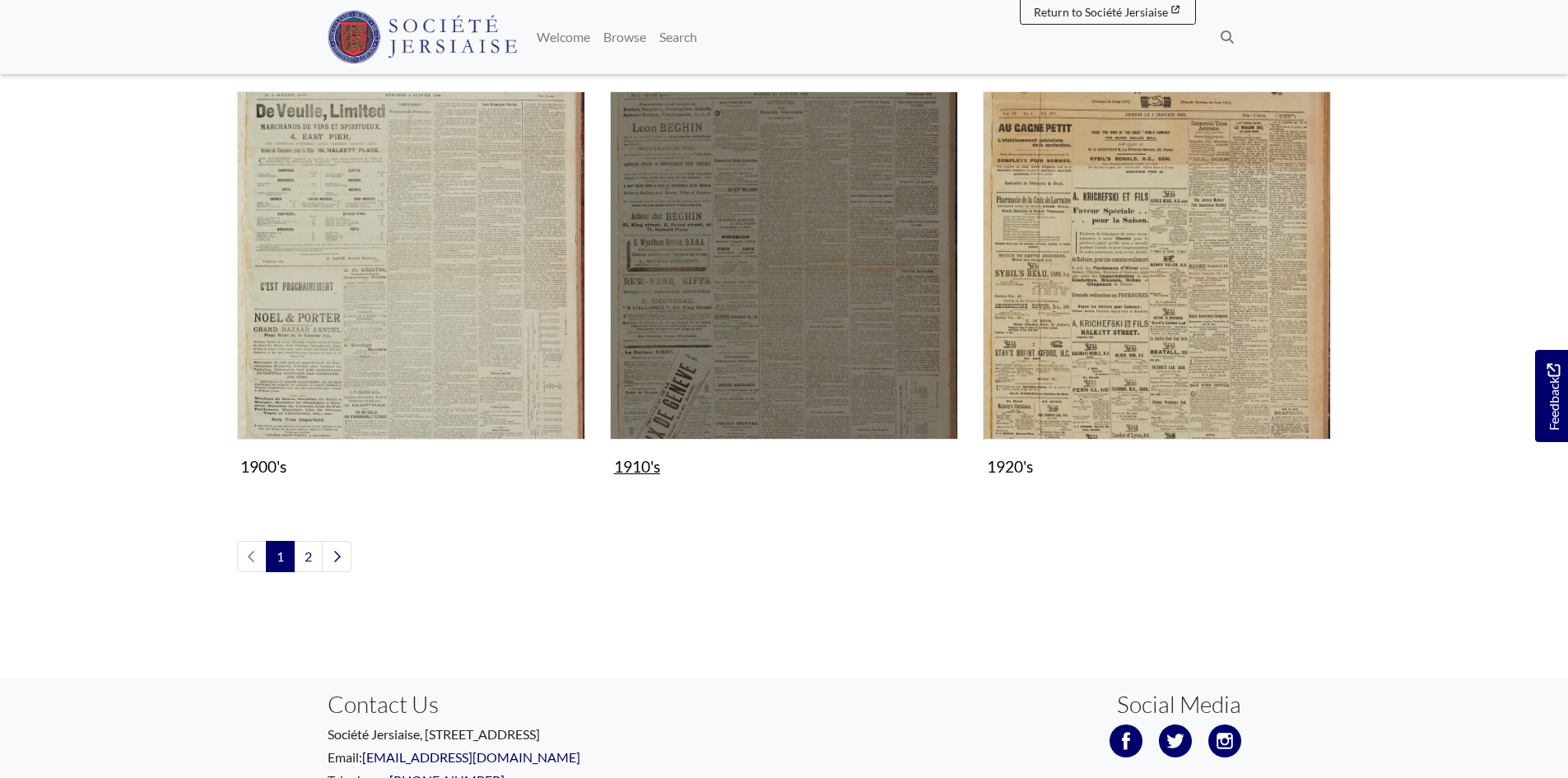
scroll to position [1744, 0]
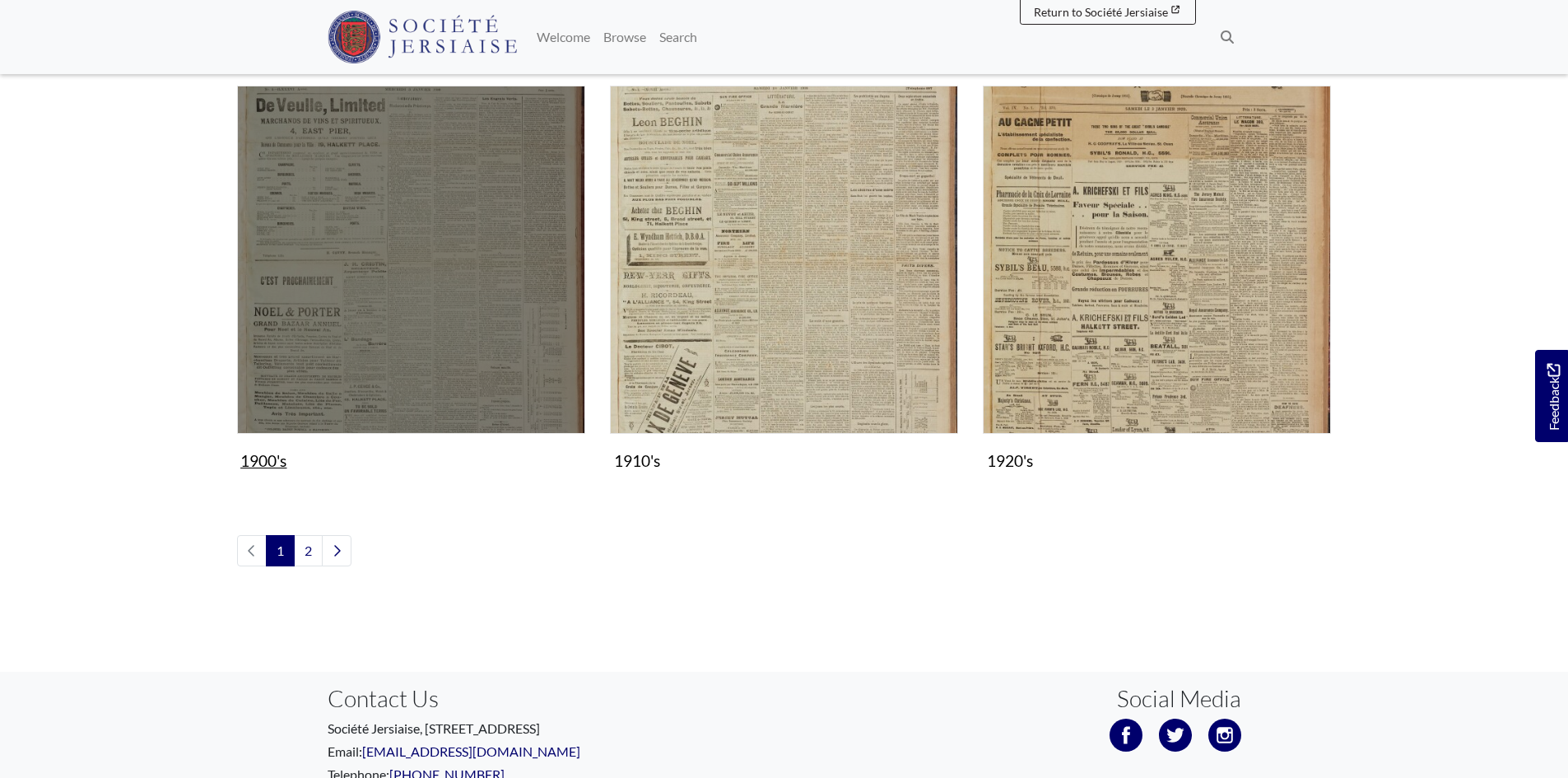
click at [441, 261] on img "Subcollection" at bounding box center [410, 260] width 348 height 348
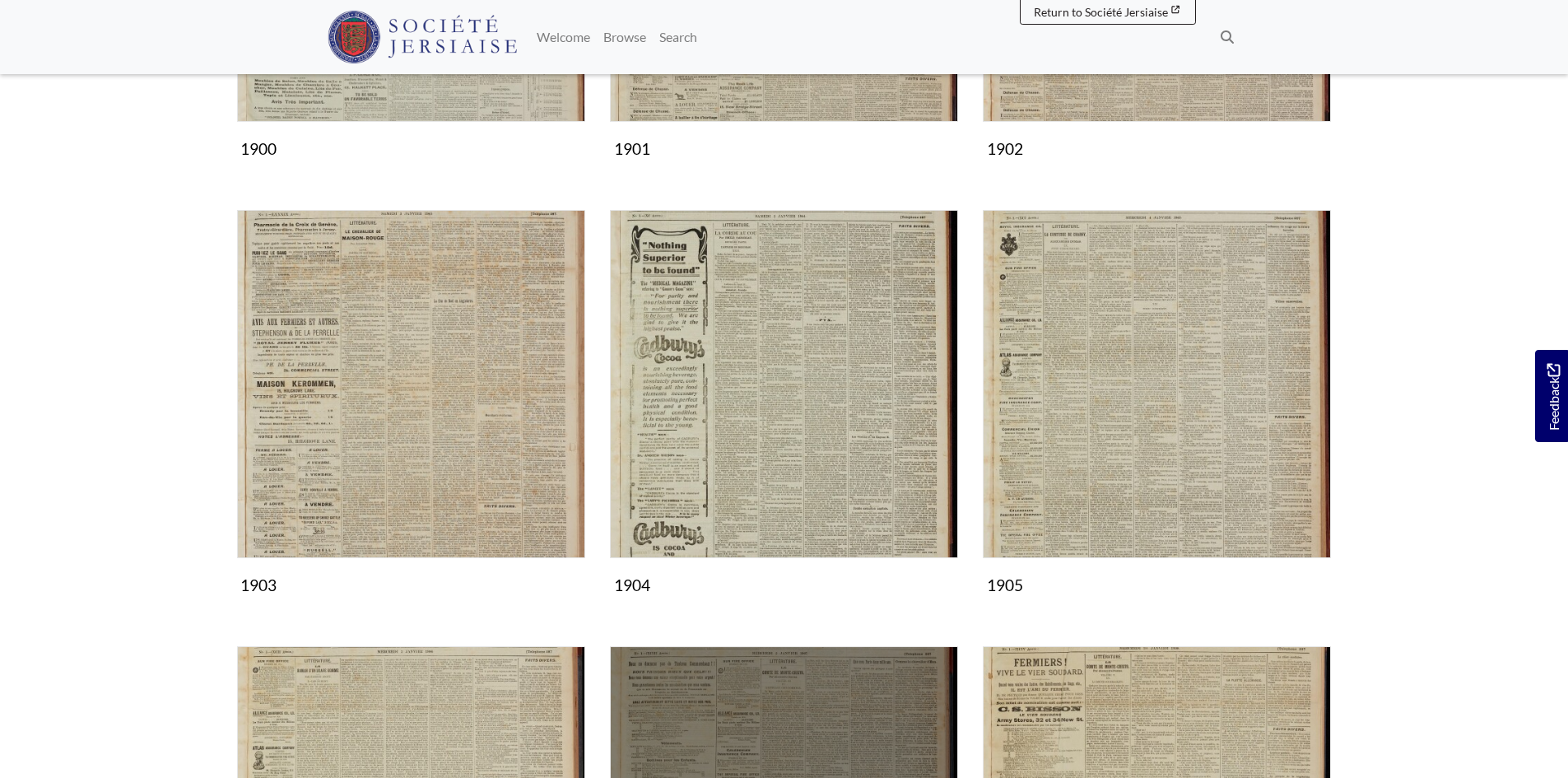
scroll to position [906, 0]
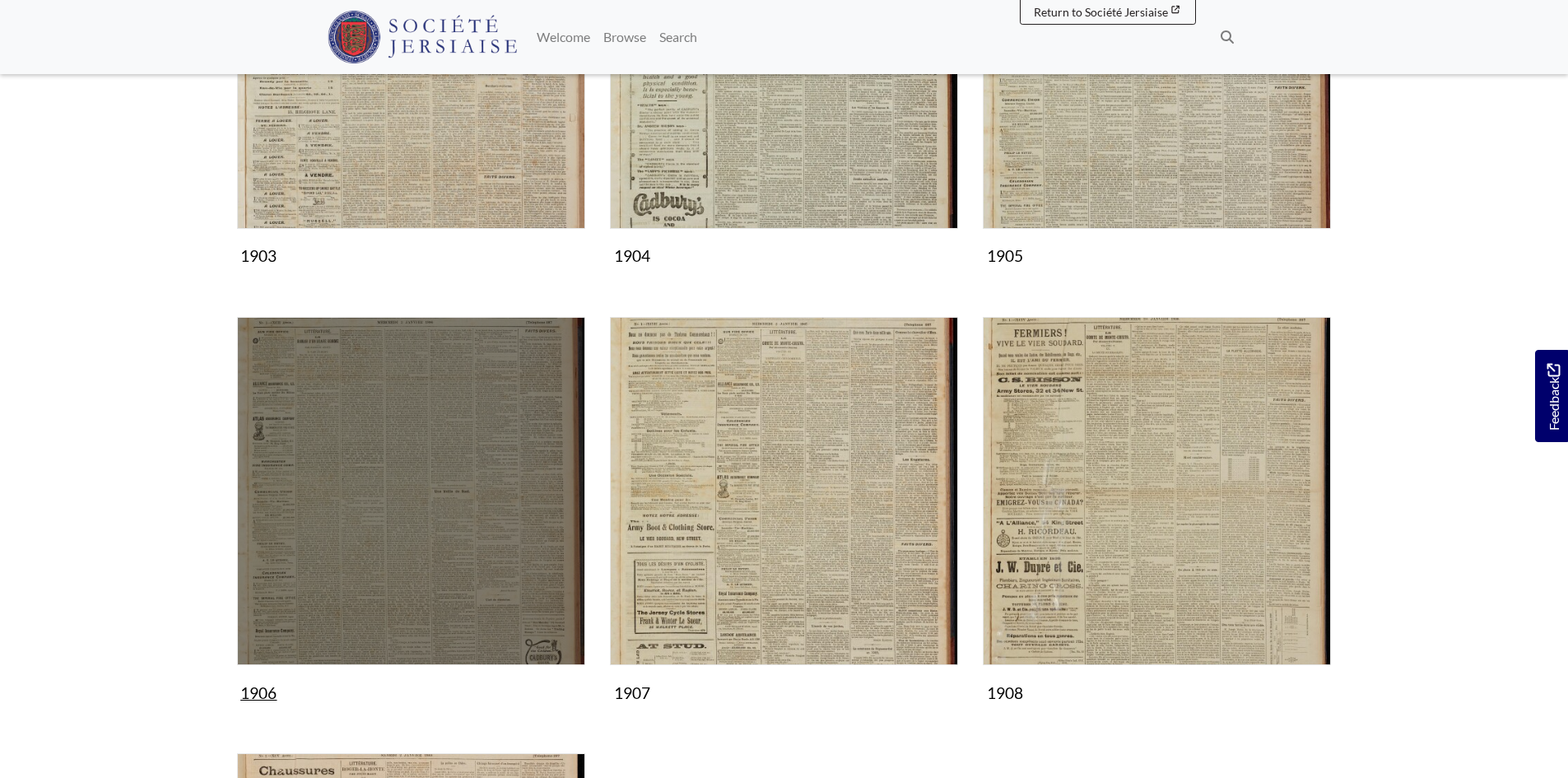
click at [505, 566] on img "Subcollection" at bounding box center [410, 491] width 348 height 348
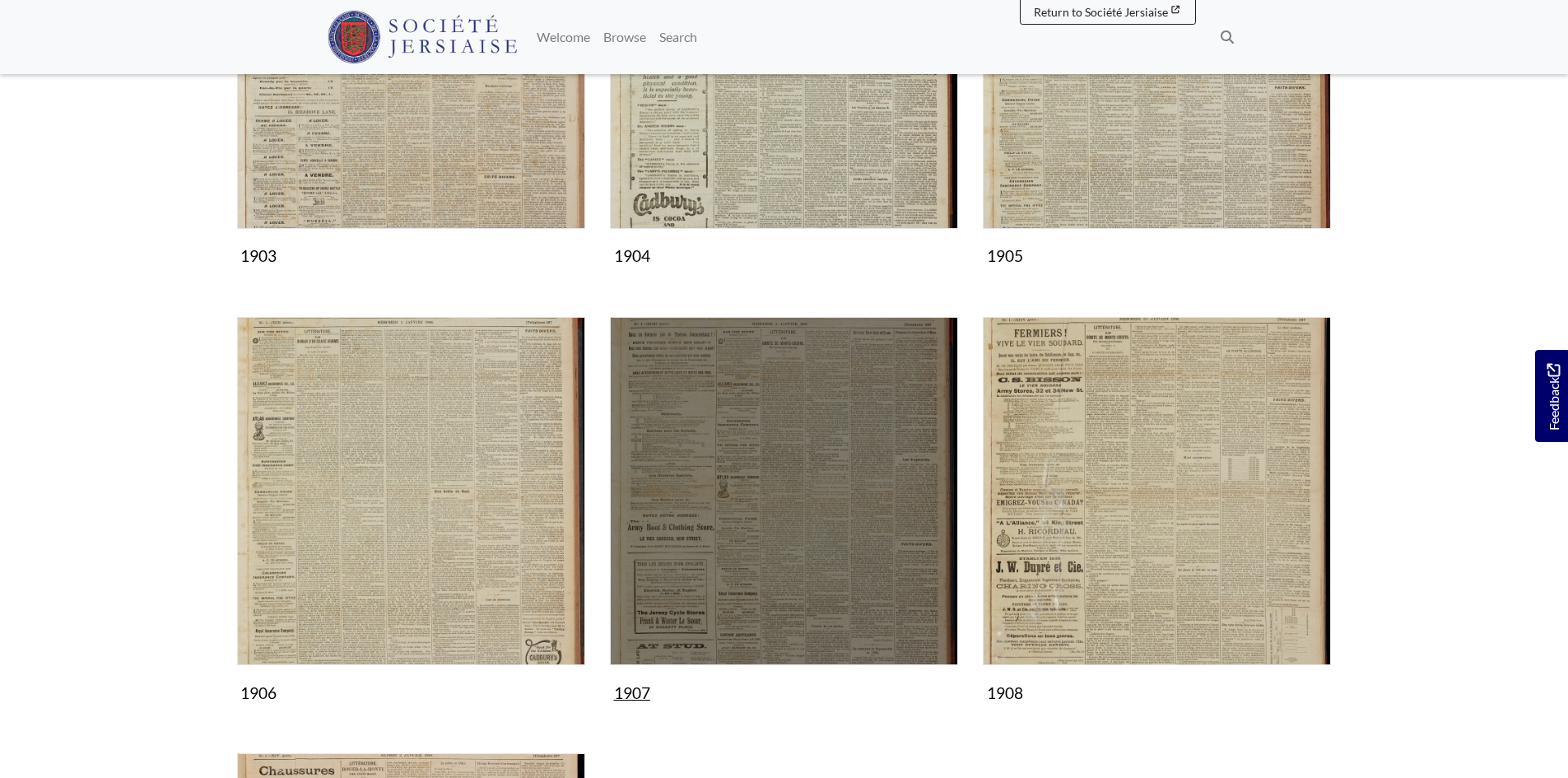
click at [694, 448] on img "Subcollection" at bounding box center [783, 491] width 348 height 348
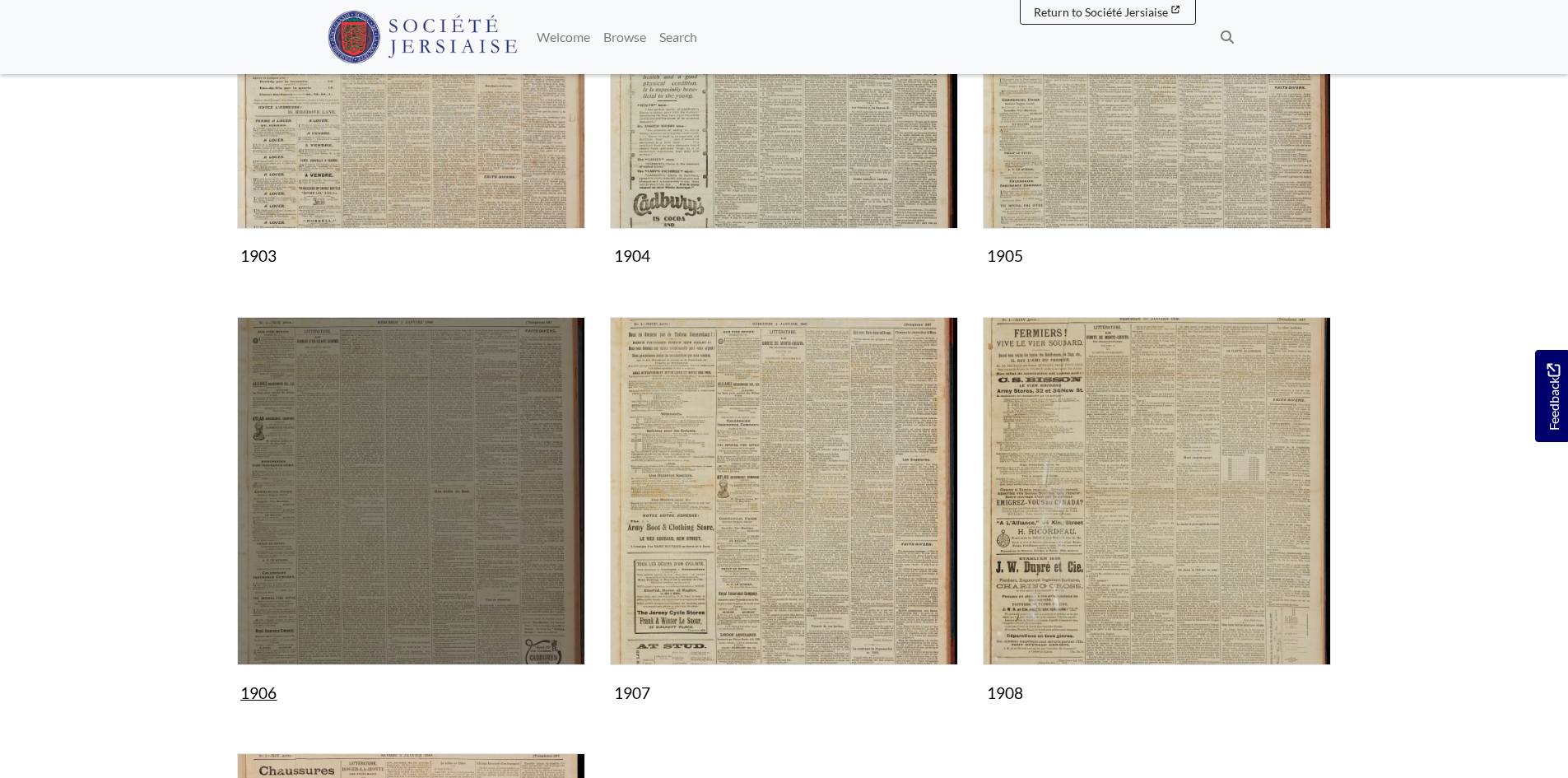
click at [342, 446] on img "Subcollection" at bounding box center [410, 491] width 348 height 348
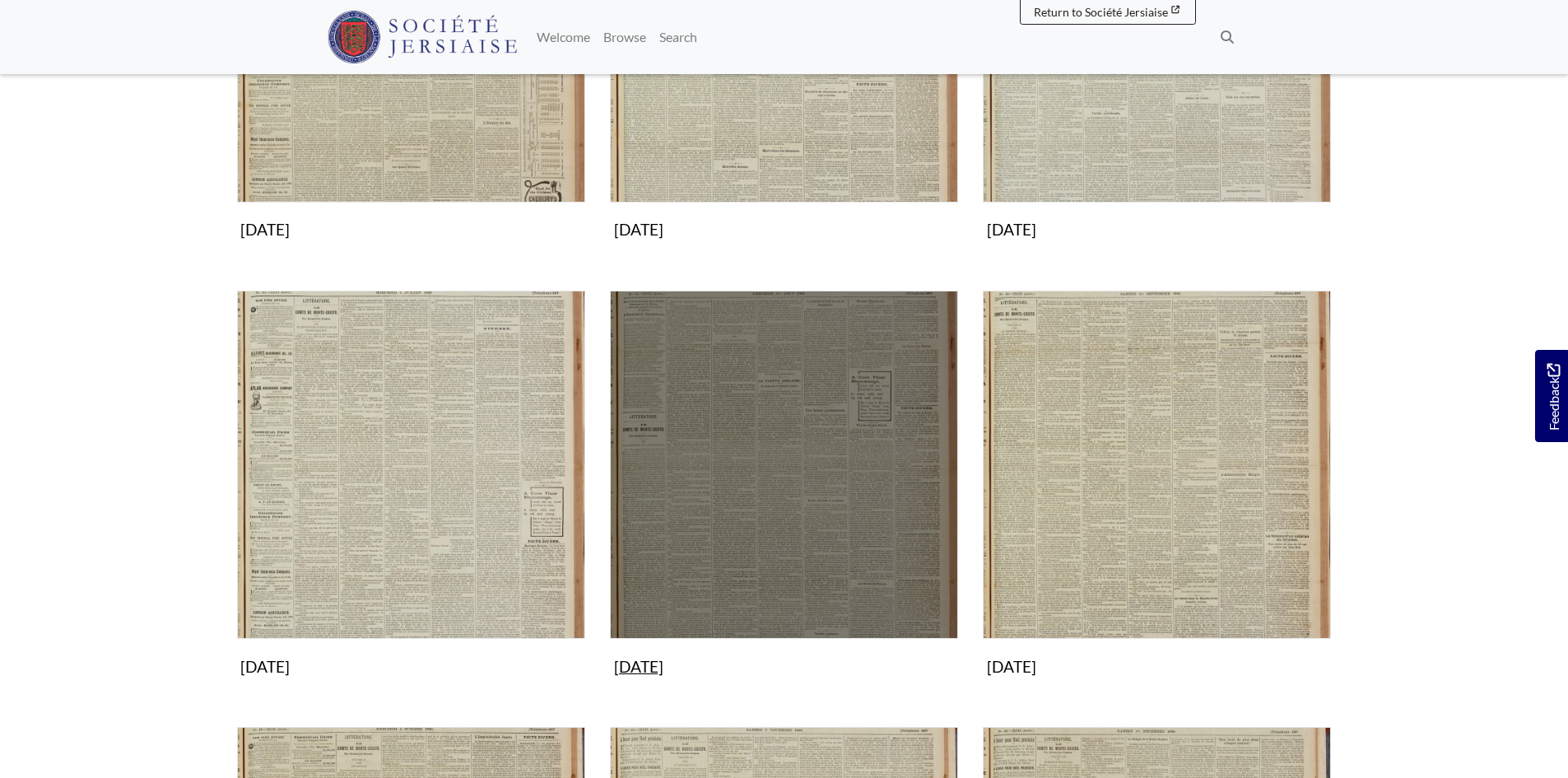
scroll to position [1153, 0]
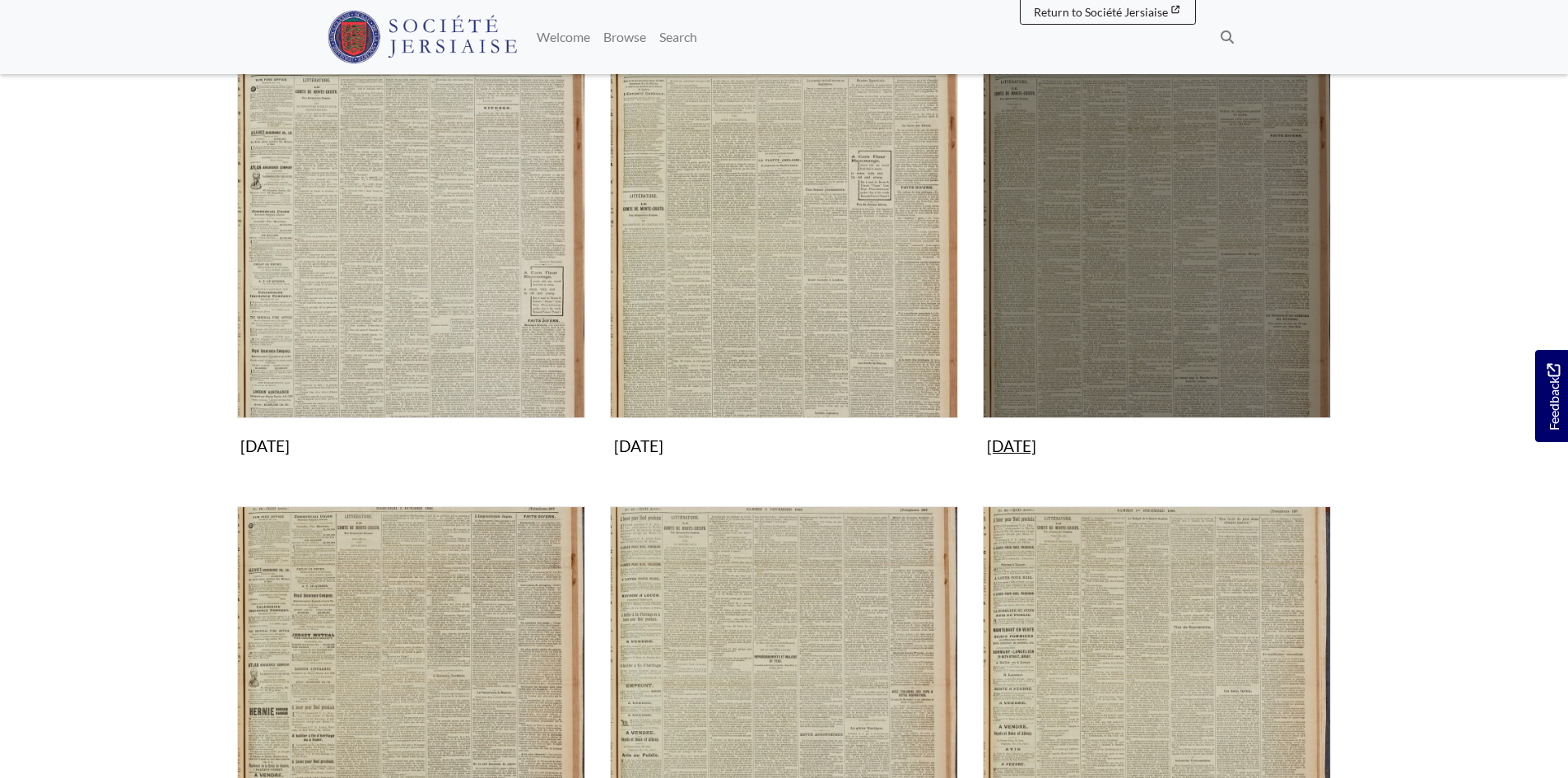
click at [1074, 317] on img "Subcollection" at bounding box center [1156, 244] width 348 height 348
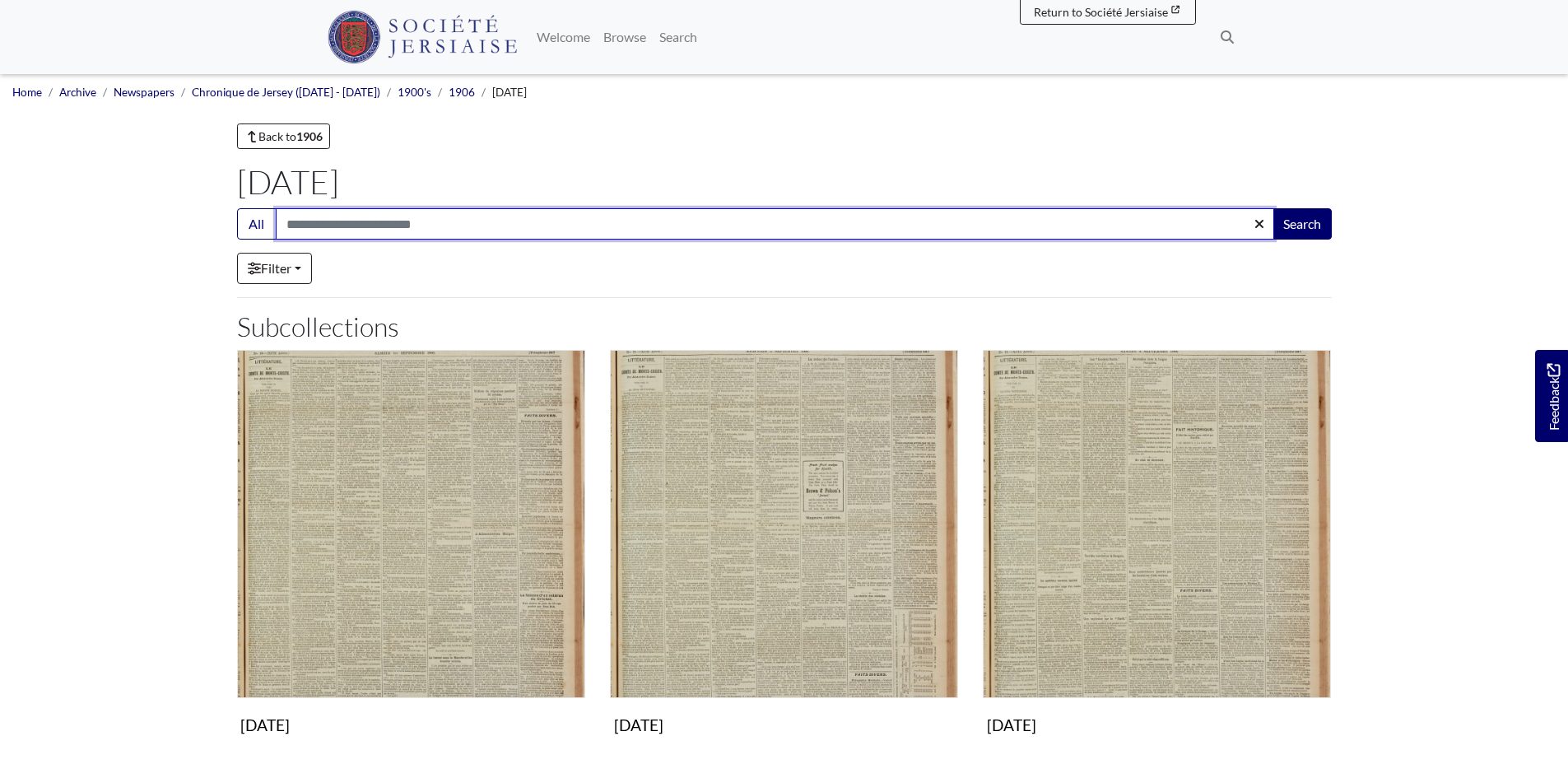
click at [406, 229] on input "Search:" at bounding box center [775, 224] width 998 height 31
type input "**********"
click at [1272, 208] on button "Search" at bounding box center [1301, 224] width 59 height 31
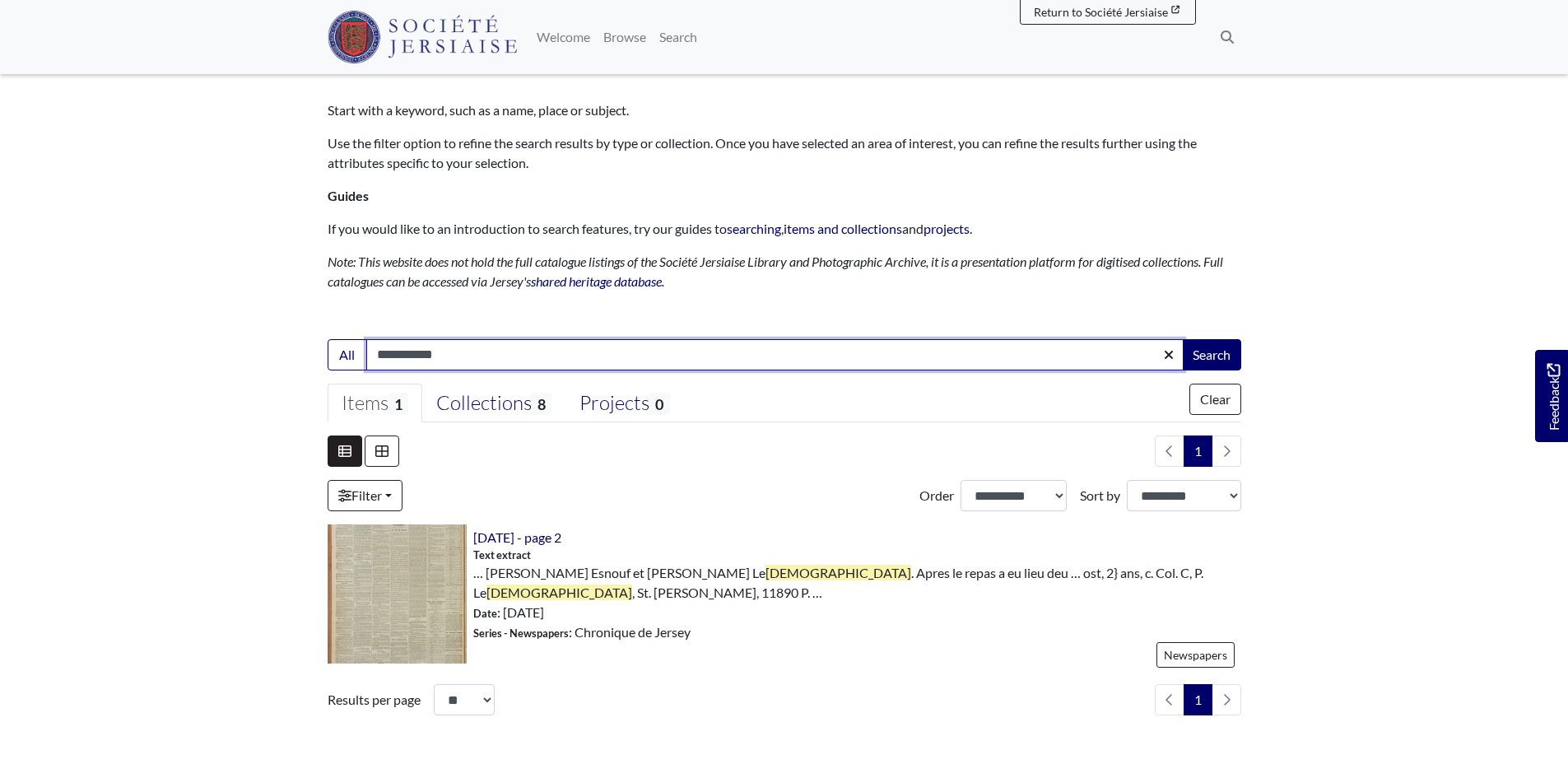
scroll to position [165, 0]
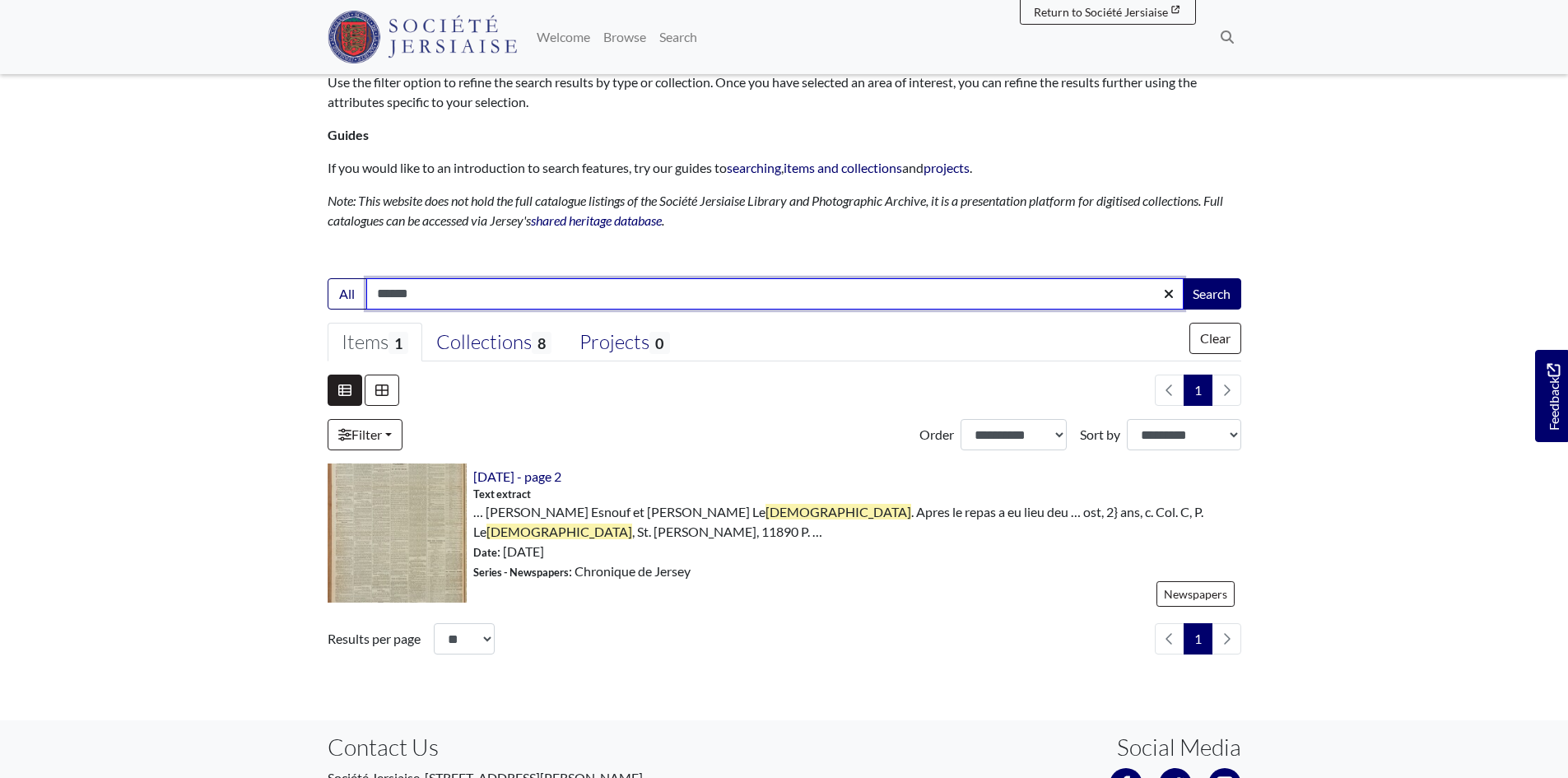
type input "*****"
click at [1181, 278] on button "Search" at bounding box center [1211, 293] width 59 height 31
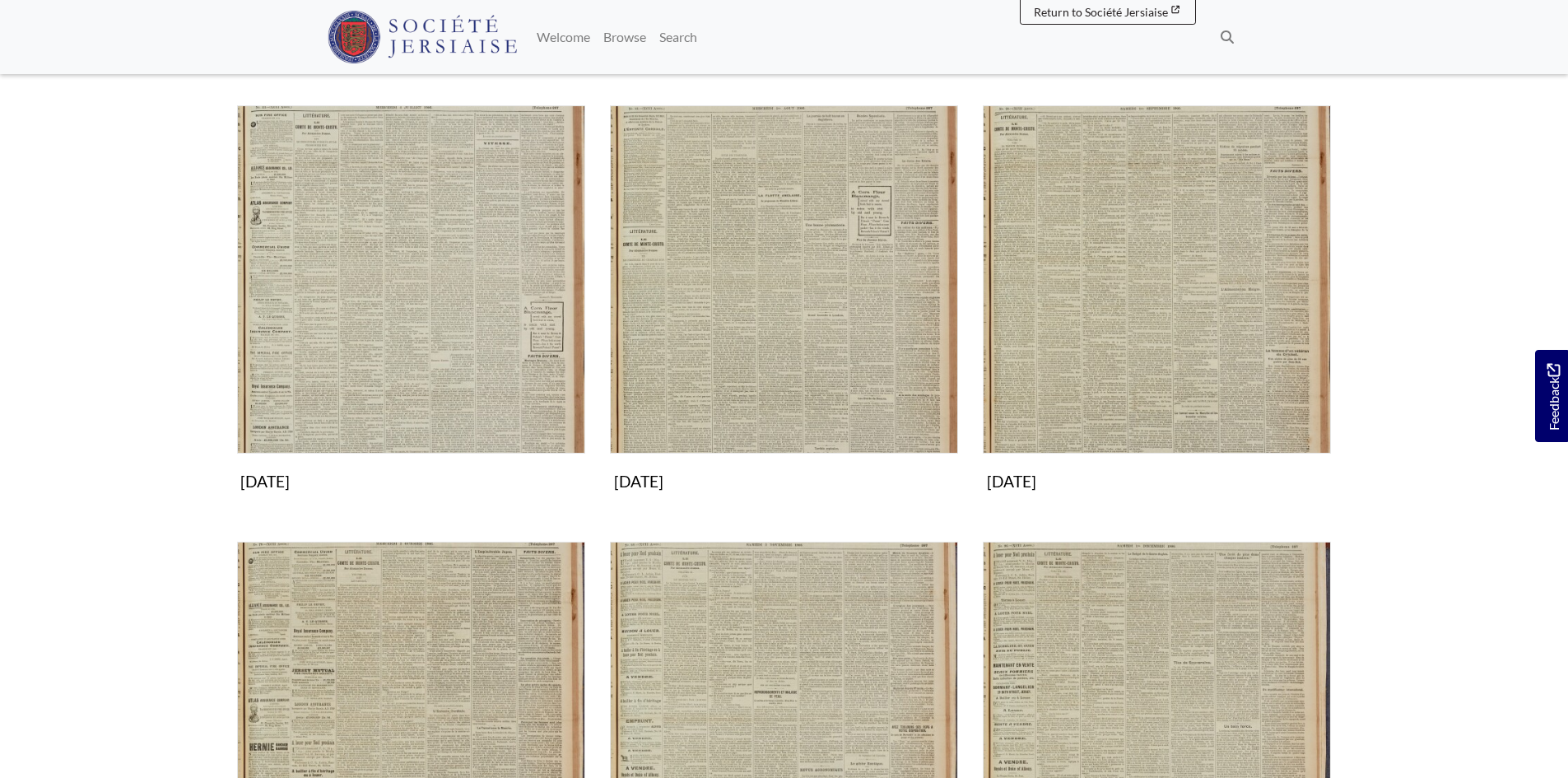
scroll to position [1317, 0]
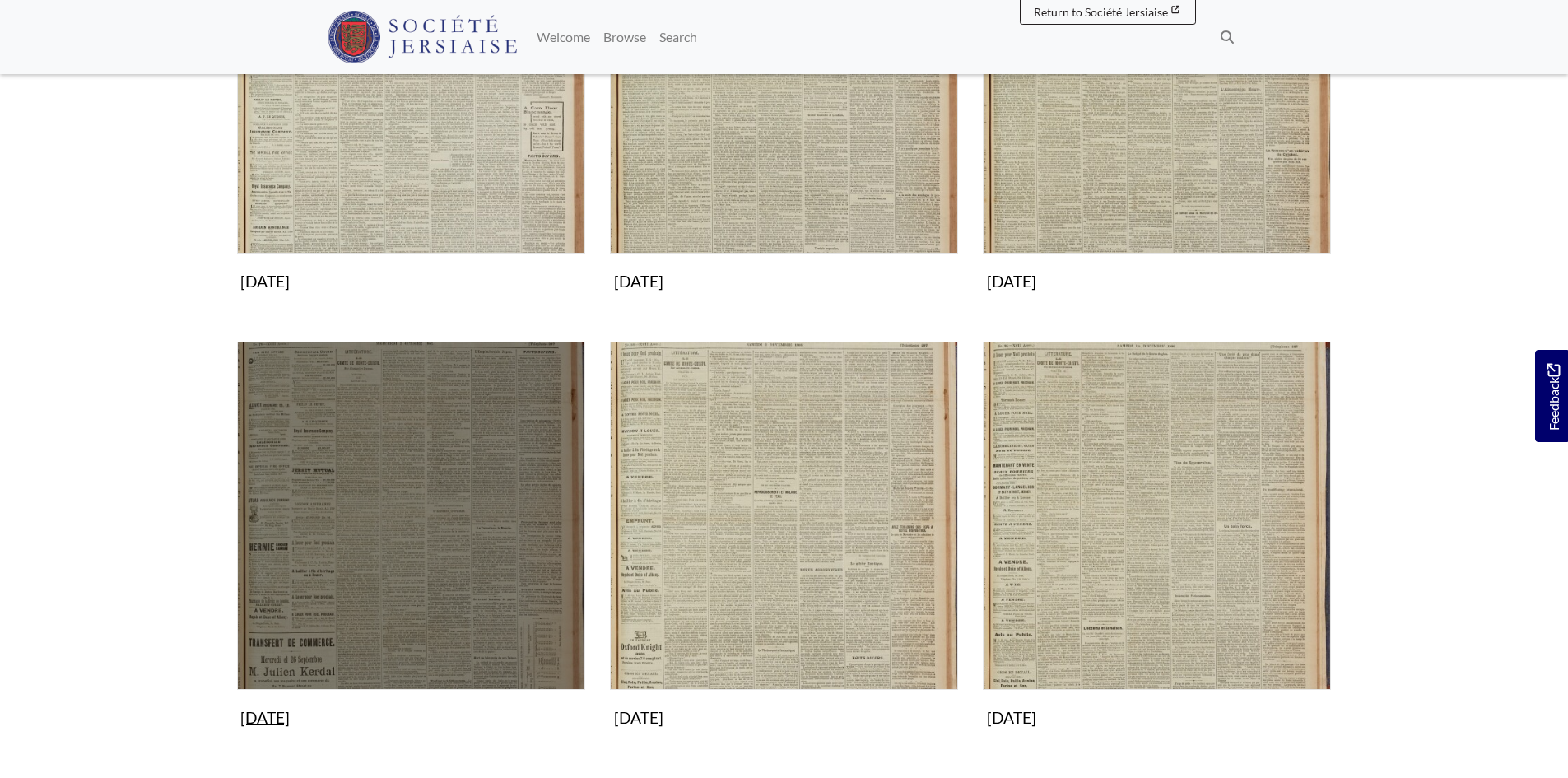
click at [366, 600] on img "Subcollection" at bounding box center [410, 516] width 348 height 348
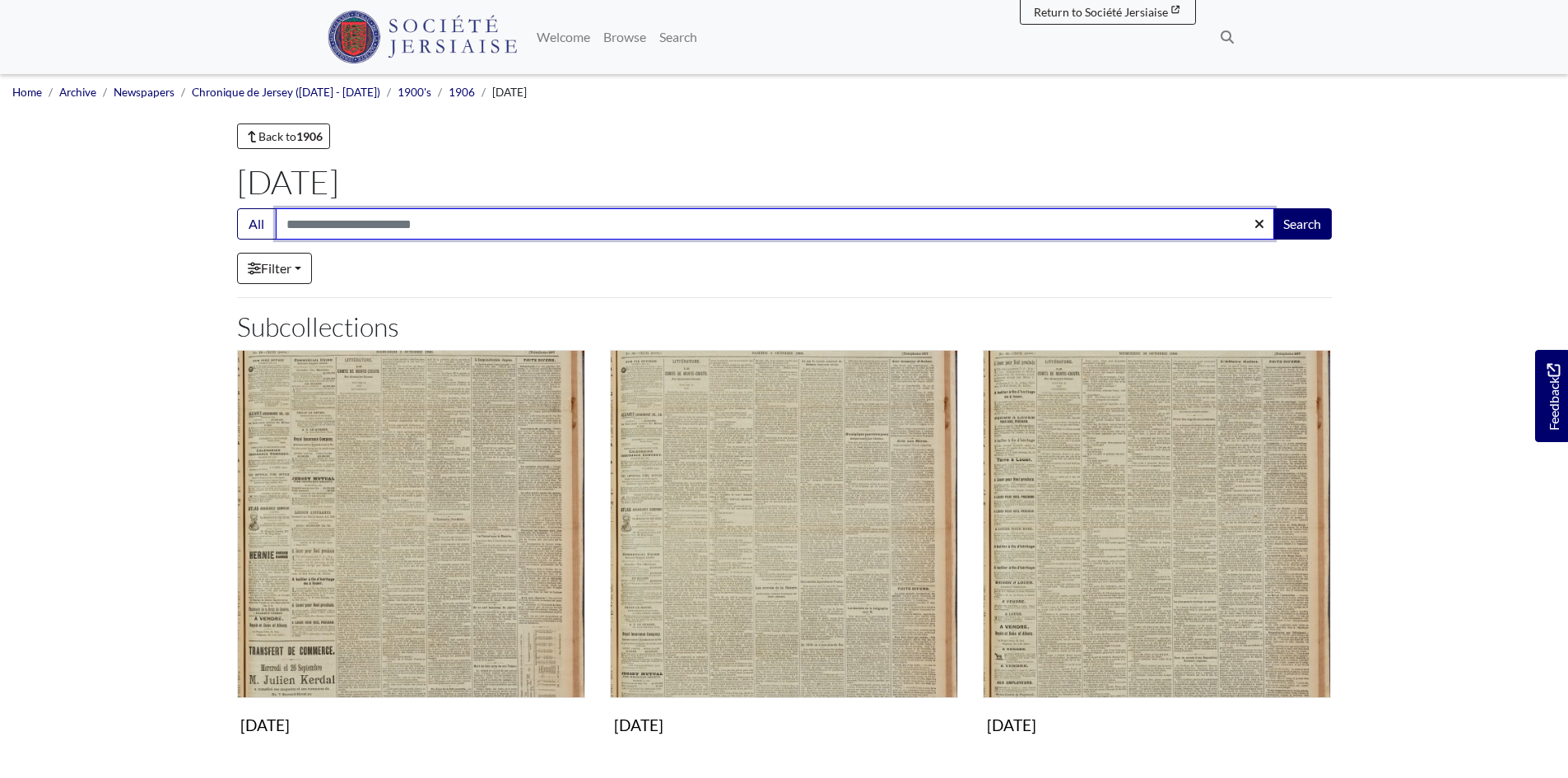
click at [323, 225] on input "Search:" at bounding box center [775, 224] width 998 height 31
type input "*****"
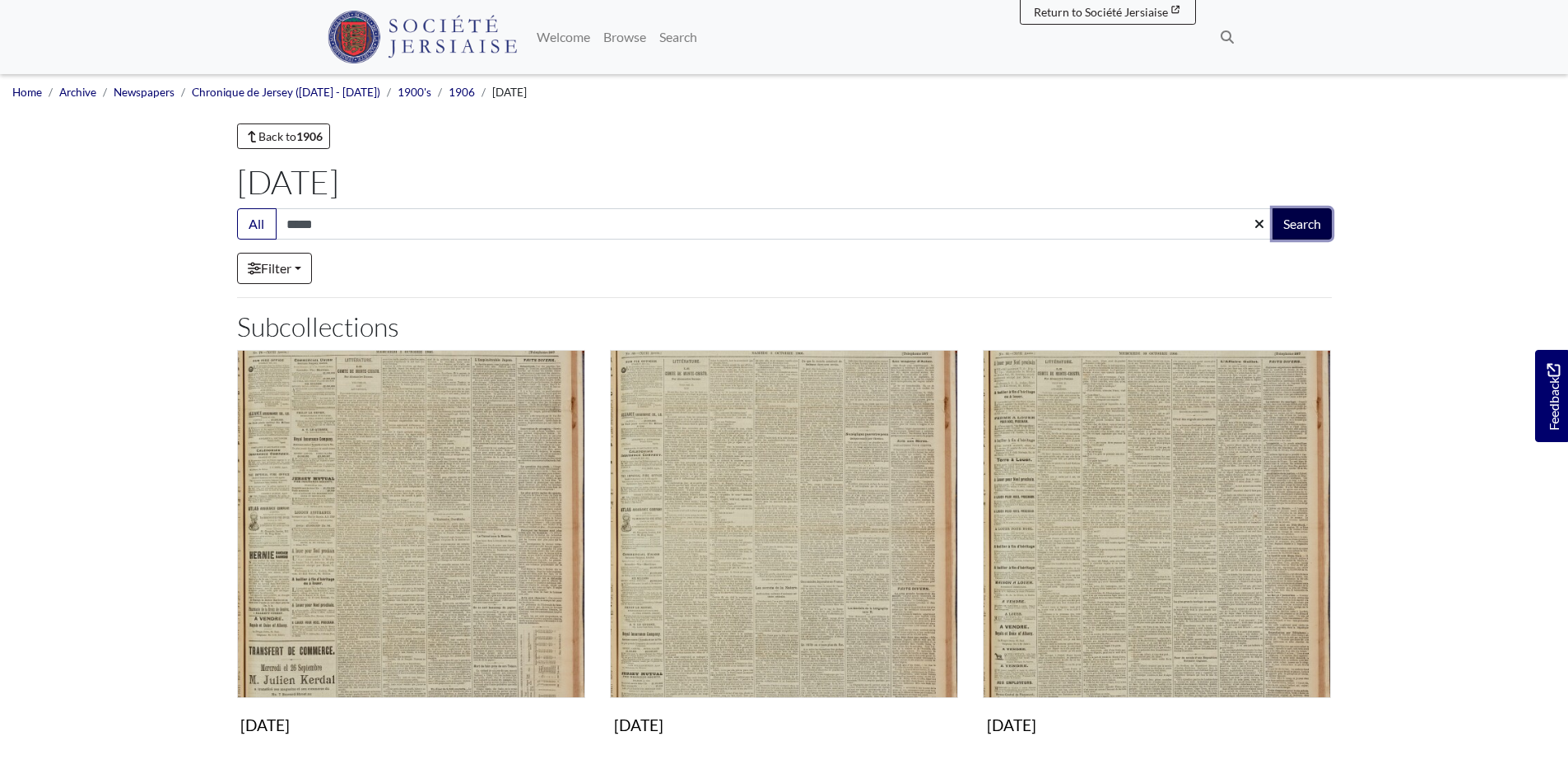
click at [1308, 221] on button "Search" at bounding box center [1301, 224] width 59 height 31
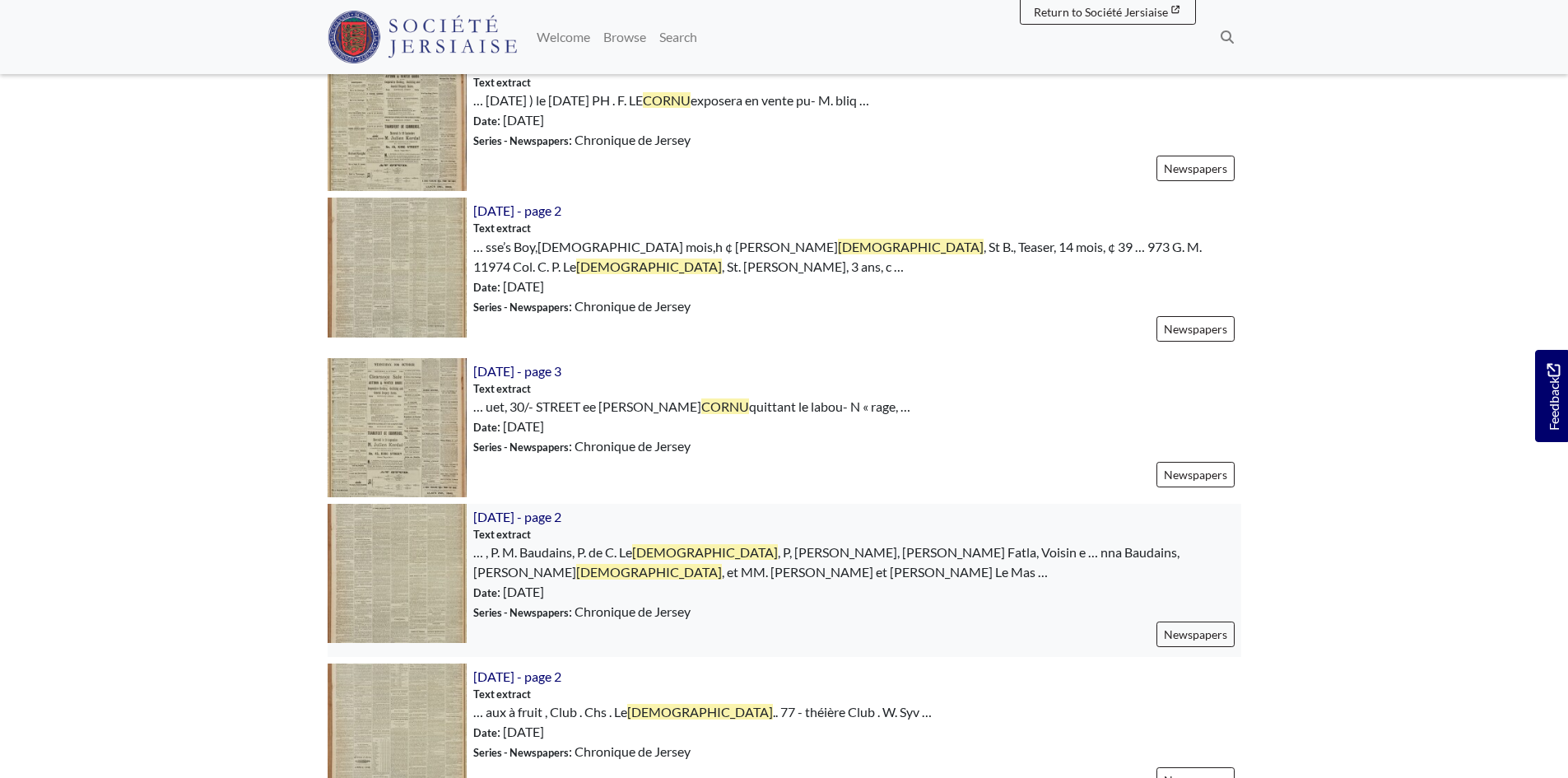
scroll to position [824, 0]
